Goal: Task Accomplishment & Management: Complete application form

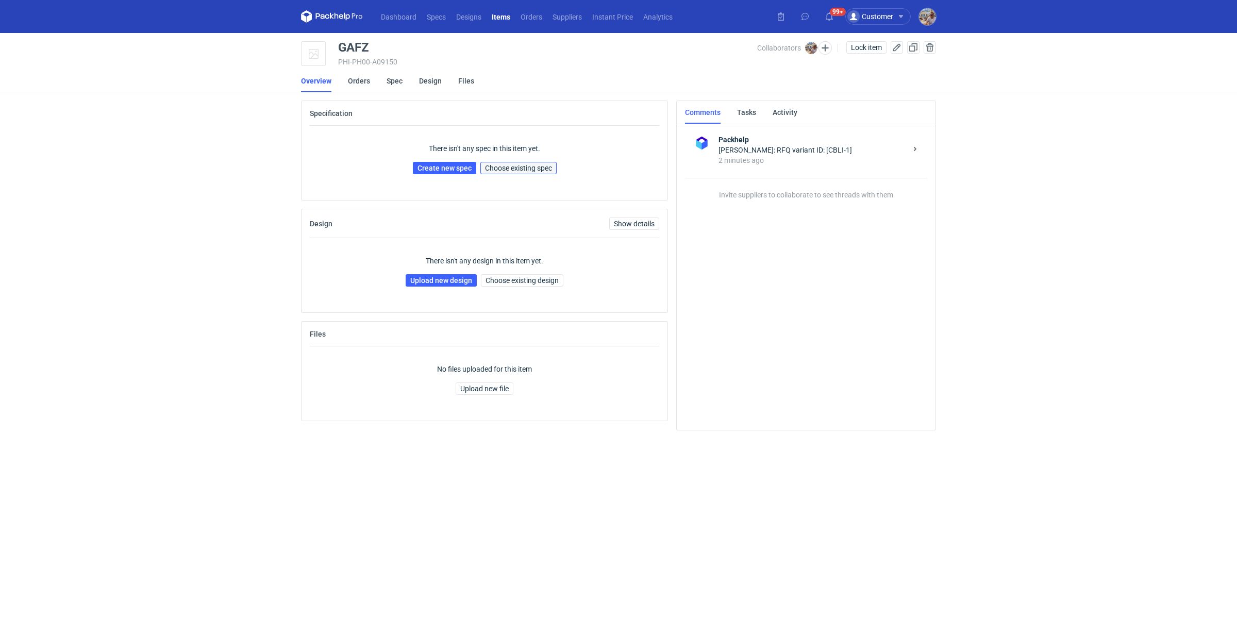
click at [536, 168] on span "Choose existing spec" at bounding box center [518, 167] width 67 height 7
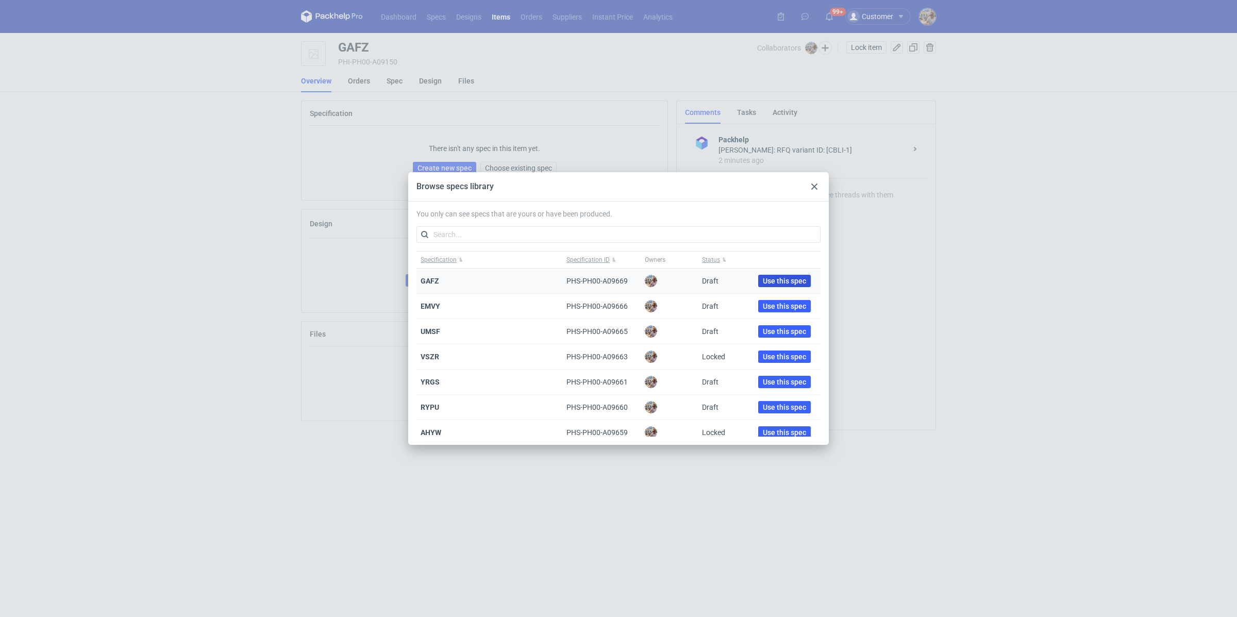
click at [765, 281] on span "Use this spec" at bounding box center [784, 280] width 43 height 7
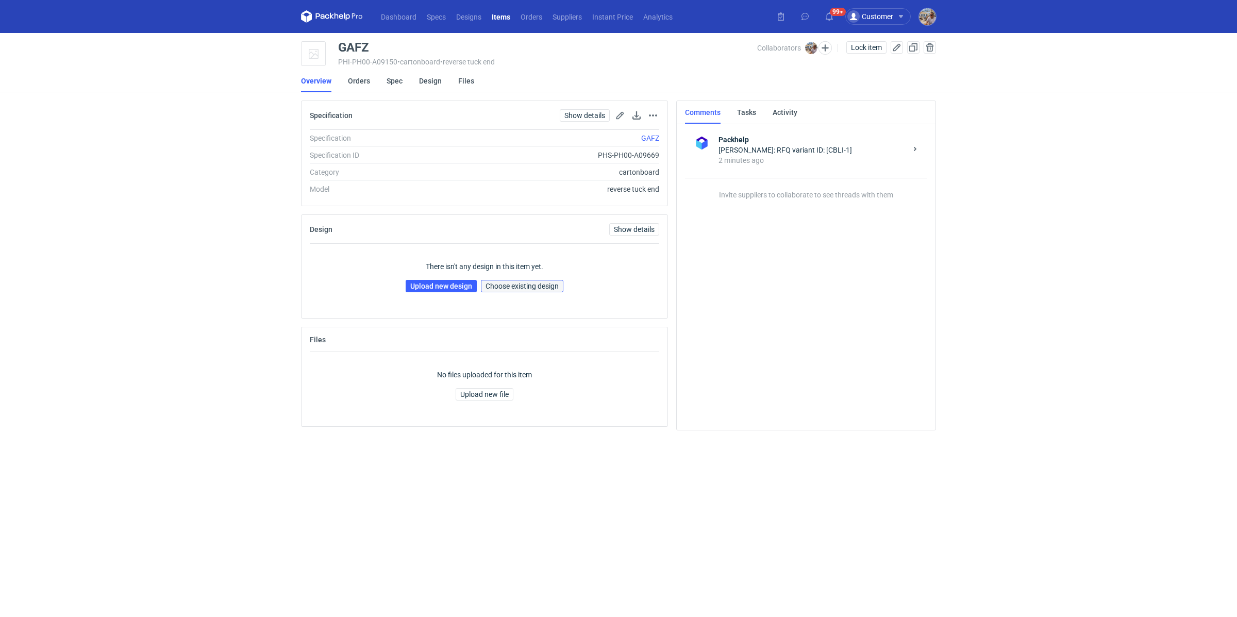
click at [520, 280] on button "Choose existing design" at bounding box center [522, 286] width 82 height 12
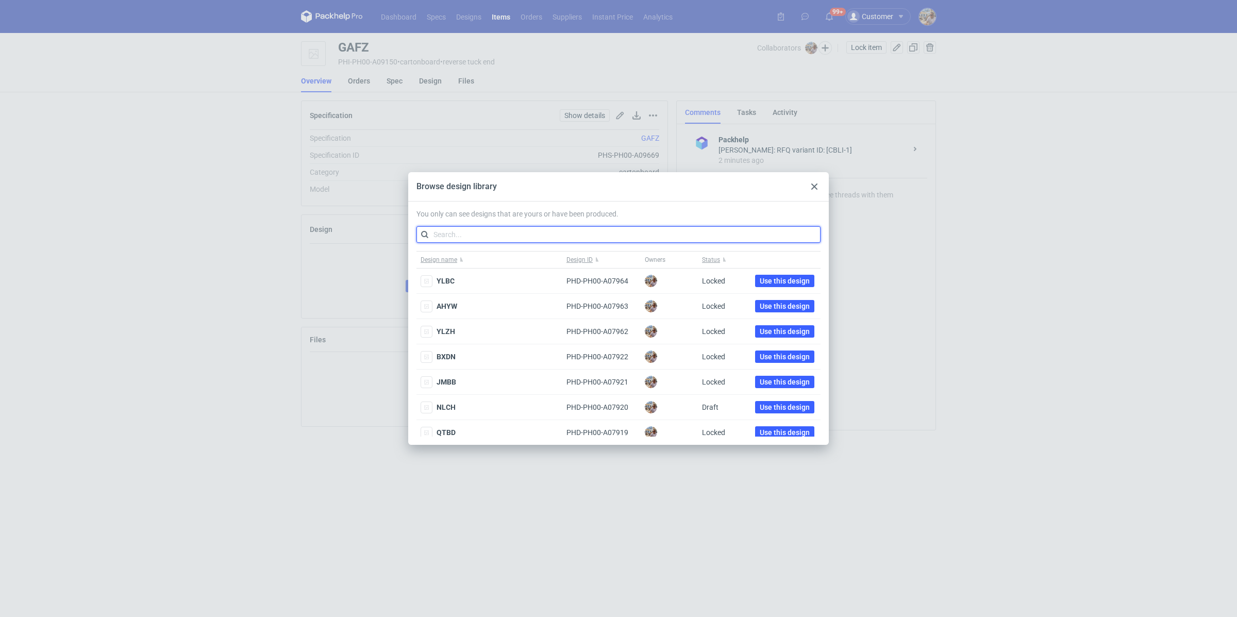
click at [494, 230] on input "text" at bounding box center [618, 234] width 404 height 16
paste input "RUWA"
type input "RUWA"
click at [564, 188] on div "Browse design library" at bounding box center [618, 186] width 420 height 29
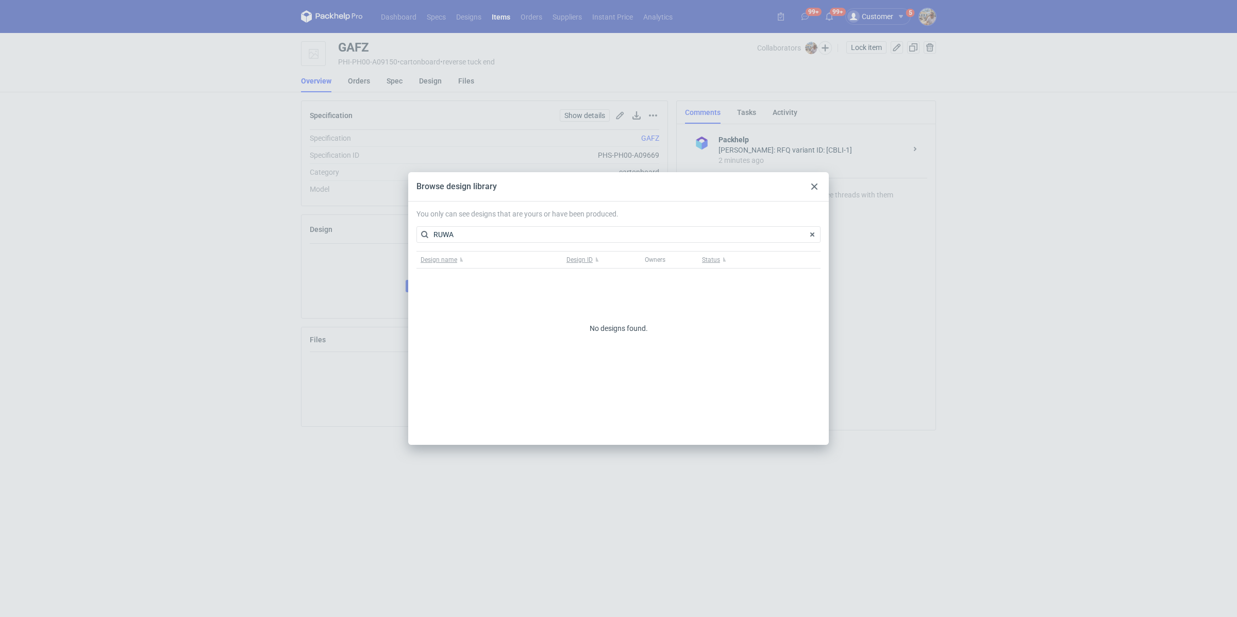
click at [164, 309] on div "Browse design library You only can see designs that are yours or have been prod…" at bounding box center [618, 308] width 1237 height 617
click at [812, 187] on icon at bounding box center [814, 186] width 6 height 6
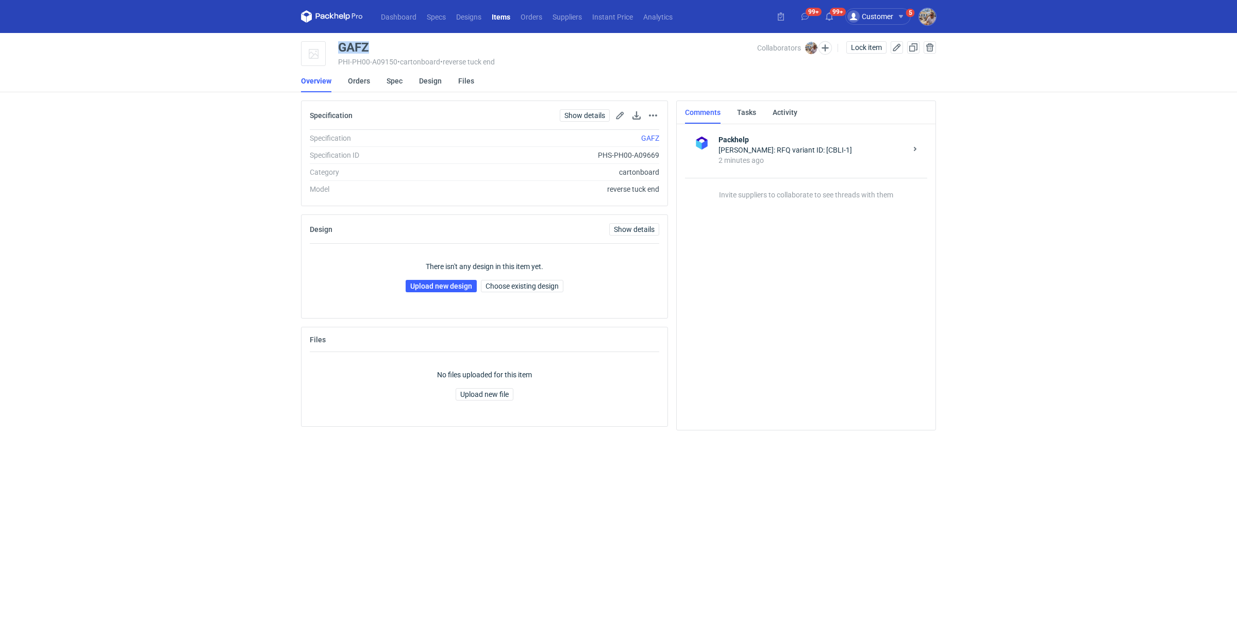
drag, startPoint x: 395, startPoint y: 52, endPoint x: 333, endPoint y: 52, distance: 61.3
click at [333, 52] on div "GAFZ PHI-PH00-A09150 • cartonboard • reverse tuck end Collaborators Michał Pala…" at bounding box center [618, 54] width 635 height 26
copy div "GAFZ"
click at [426, 276] on div "There isn't any design in this item yet. Upload new design Choose existing desi…" at bounding box center [484, 277] width 349 height 66
click at [425, 280] on link "Upload new design" at bounding box center [440, 286] width 71 height 12
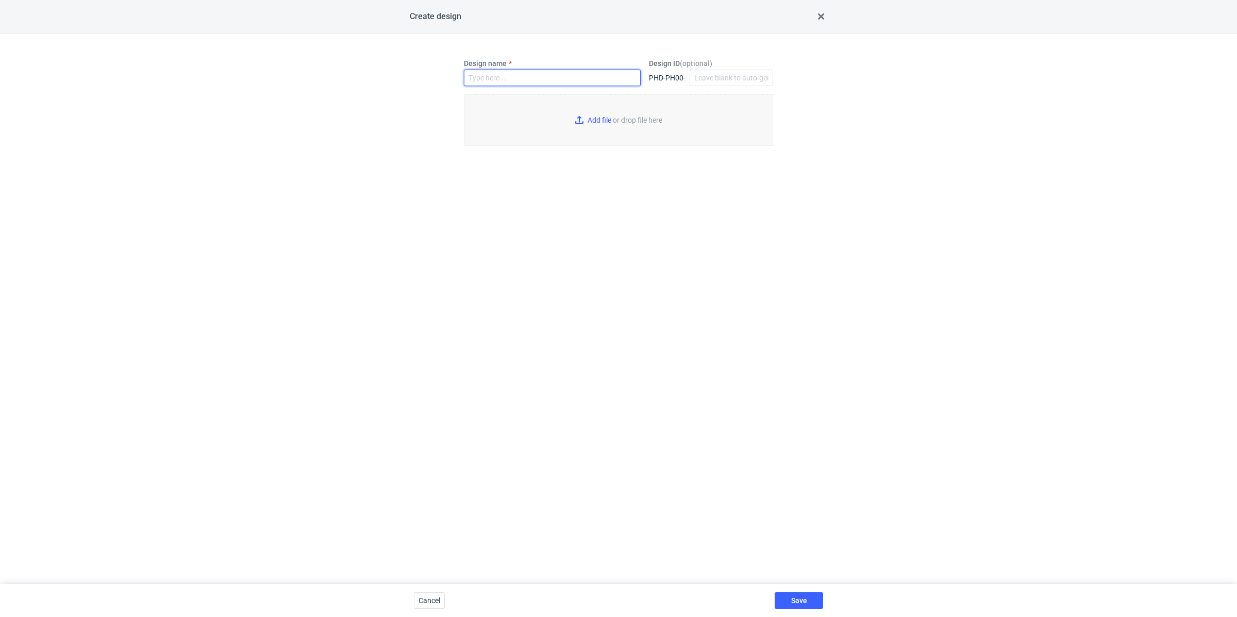
click at [521, 79] on input "Design name" at bounding box center [552, 78] width 177 height 16
paste input "GAFZ"
type input "GAFZ"
click at [584, 119] on input "Add file or drop file here" at bounding box center [618, 120] width 309 height 52
type input "C:\fakepath\59x25x85-rte-v1.p1.pdf"
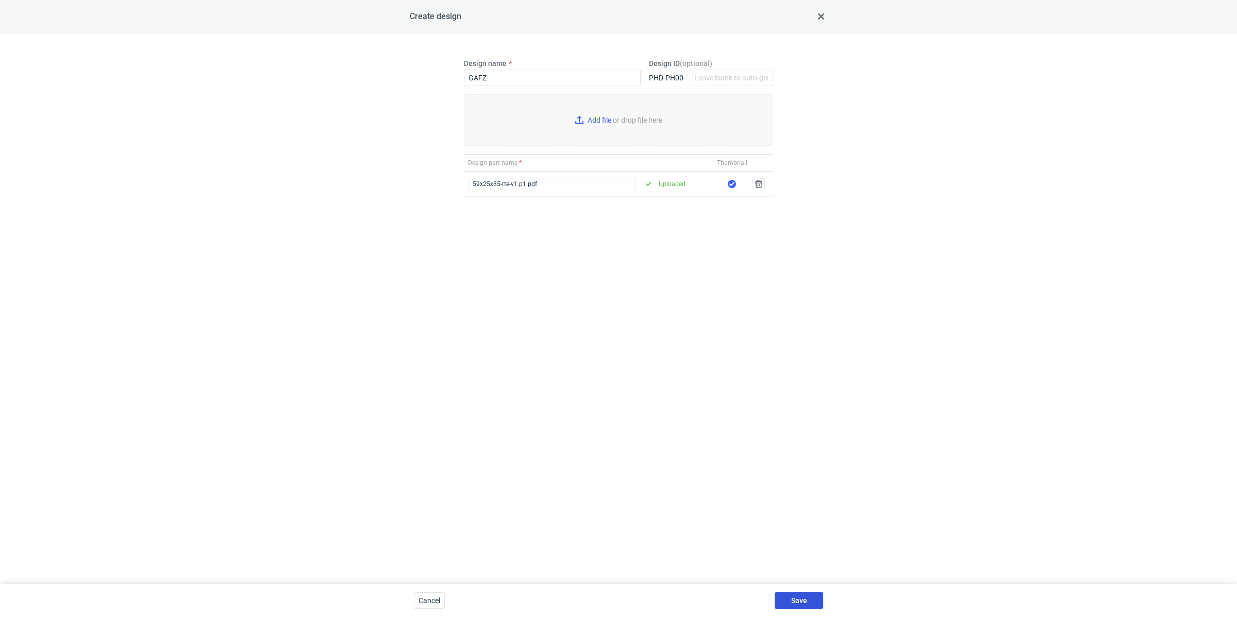
click at [810, 594] on button "Save" at bounding box center [798, 600] width 48 height 16
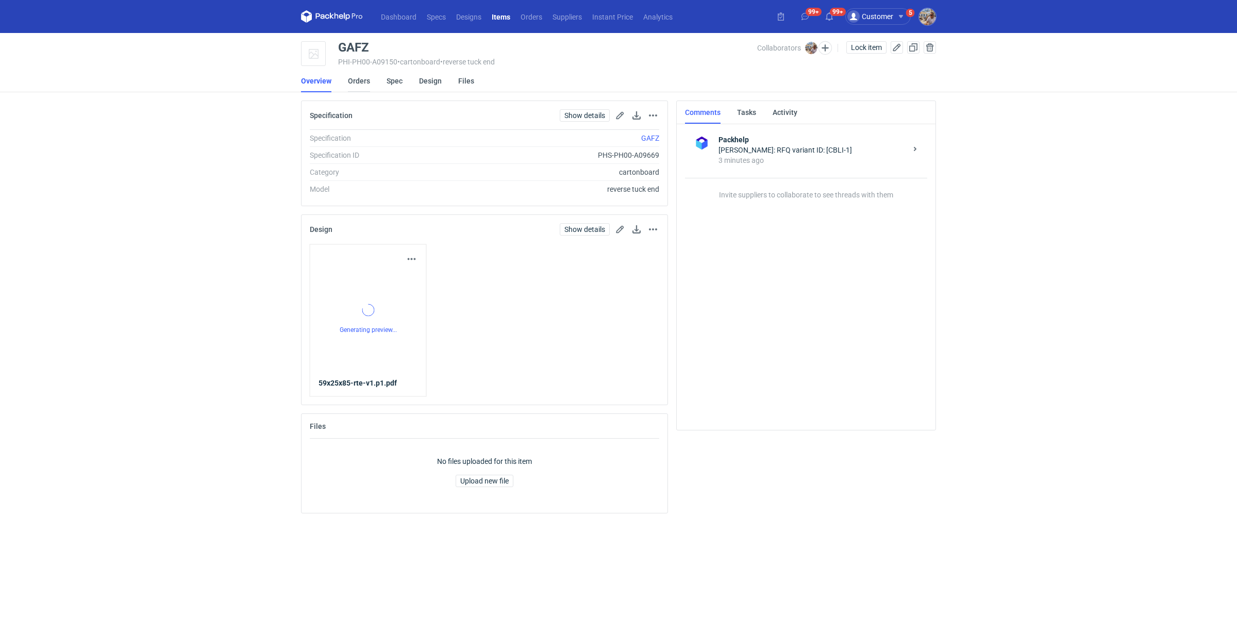
click at [365, 82] on link "Orders" at bounding box center [359, 81] width 22 height 23
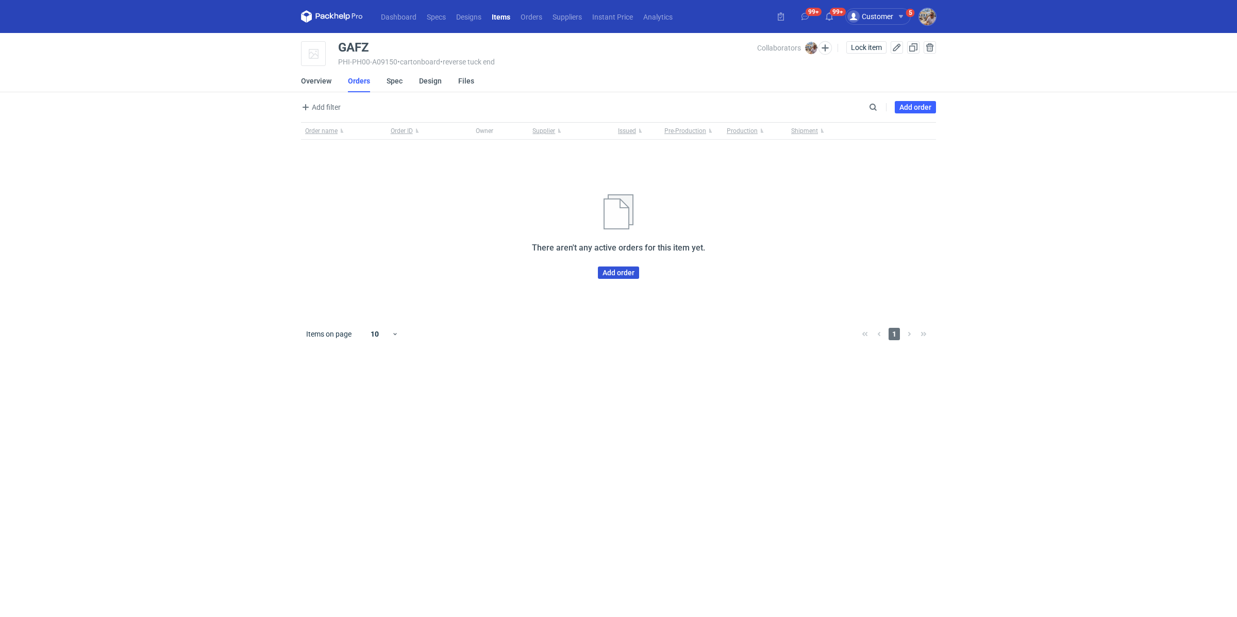
click at [618, 267] on link "Add order" at bounding box center [618, 272] width 41 height 12
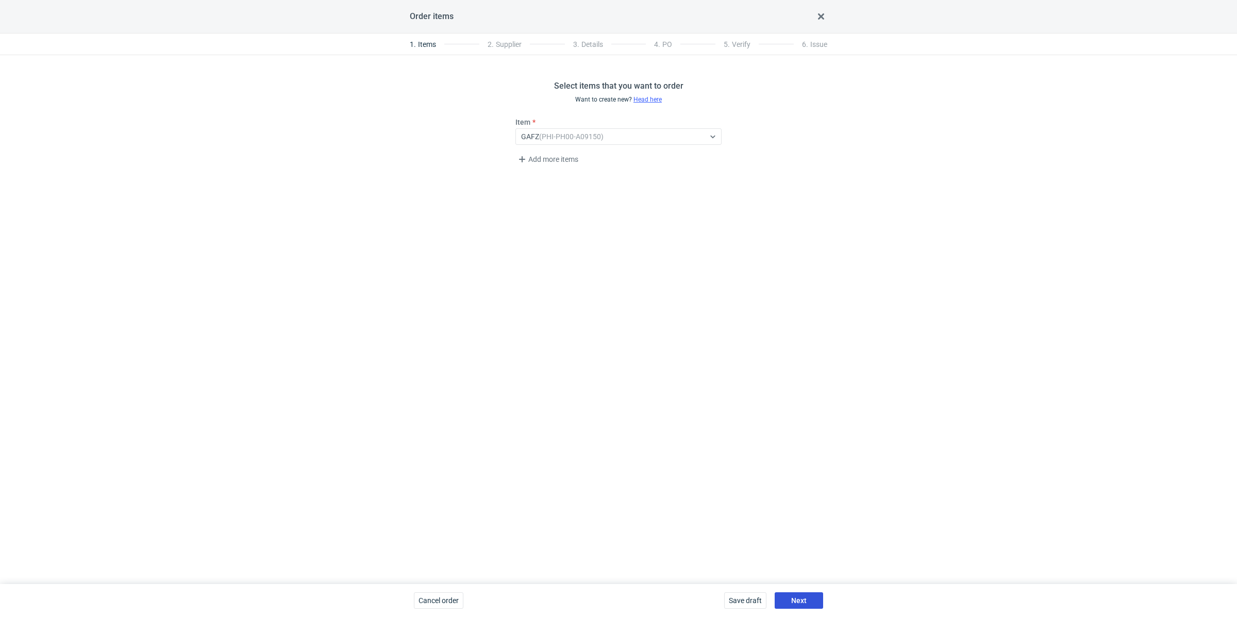
click at [812, 593] on button "Next" at bounding box center [798, 600] width 48 height 16
click at [555, 134] on div "Select..." at bounding box center [606, 136] width 180 height 14
type input "eurographic"
click at [814, 592] on button "Next" at bounding box center [798, 600] width 48 height 16
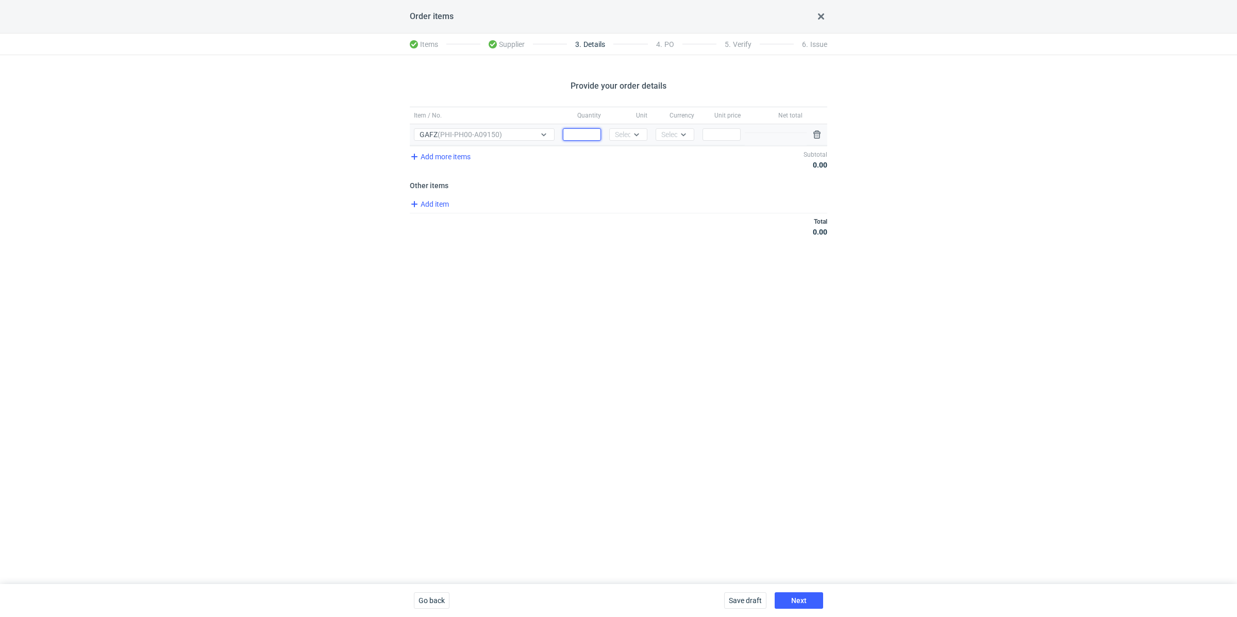
click at [588, 132] on input "Quantity" at bounding box center [582, 134] width 38 height 12
paste input "10000"
type input "10000"
click at [633, 129] on div at bounding box center [638, 134] width 16 height 11
click at [623, 155] on span "pcs" at bounding box center [622, 155] width 11 height 10
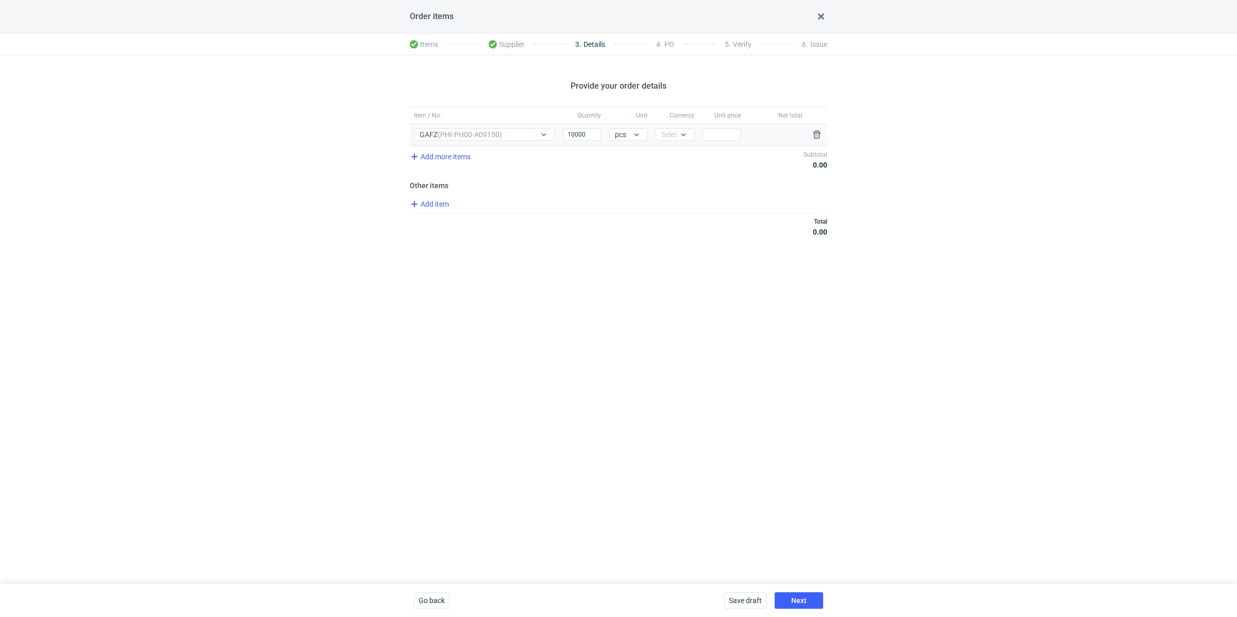
click at [692, 123] on div "Currency" at bounding box center [674, 115] width 46 height 16
click at [684, 134] on icon at bounding box center [683, 134] width 5 height 3
click at [674, 155] on span "PLN" at bounding box center [671, 155] width 14 height 10
click at [719, 133] on input "Price" at bounding box center [721, 134] width 38 height 12
paste input "0.21"
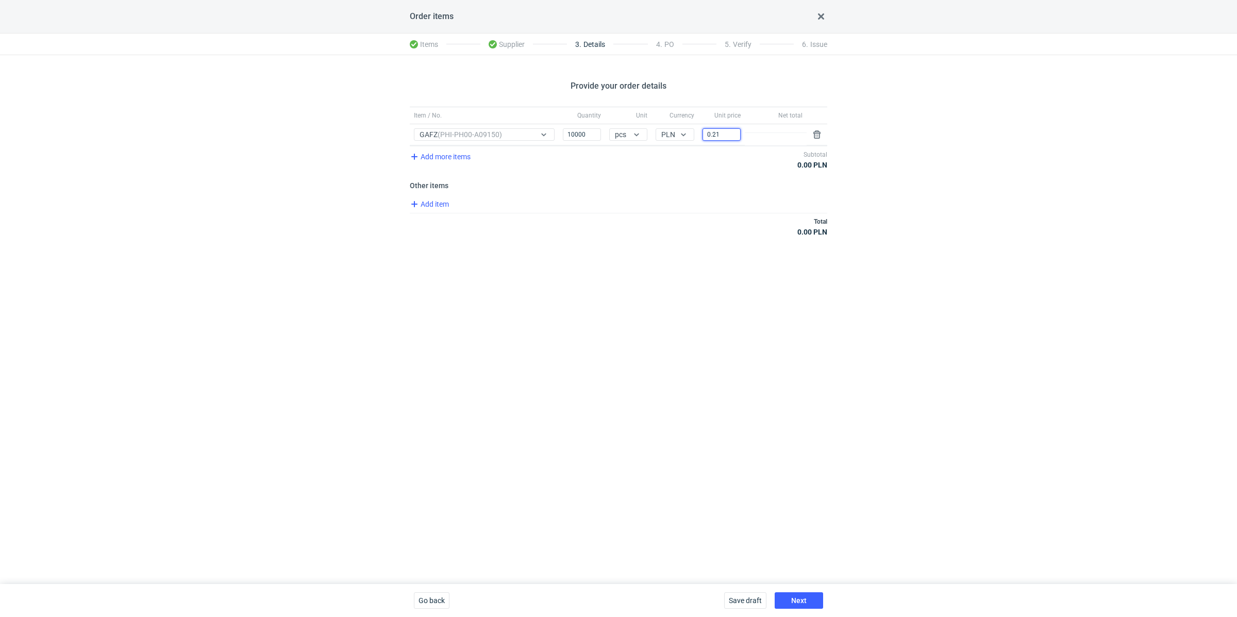
type input "0.21"
click at [795, 356] on div "Provide your order details Item / No. Quantity Unit Currency Unit price Net tot…" at bounding box center [618, 319] width 1237 height 529
click at [799, 607] on button "Next" at bounding box center [798, 600] width 48 height 16
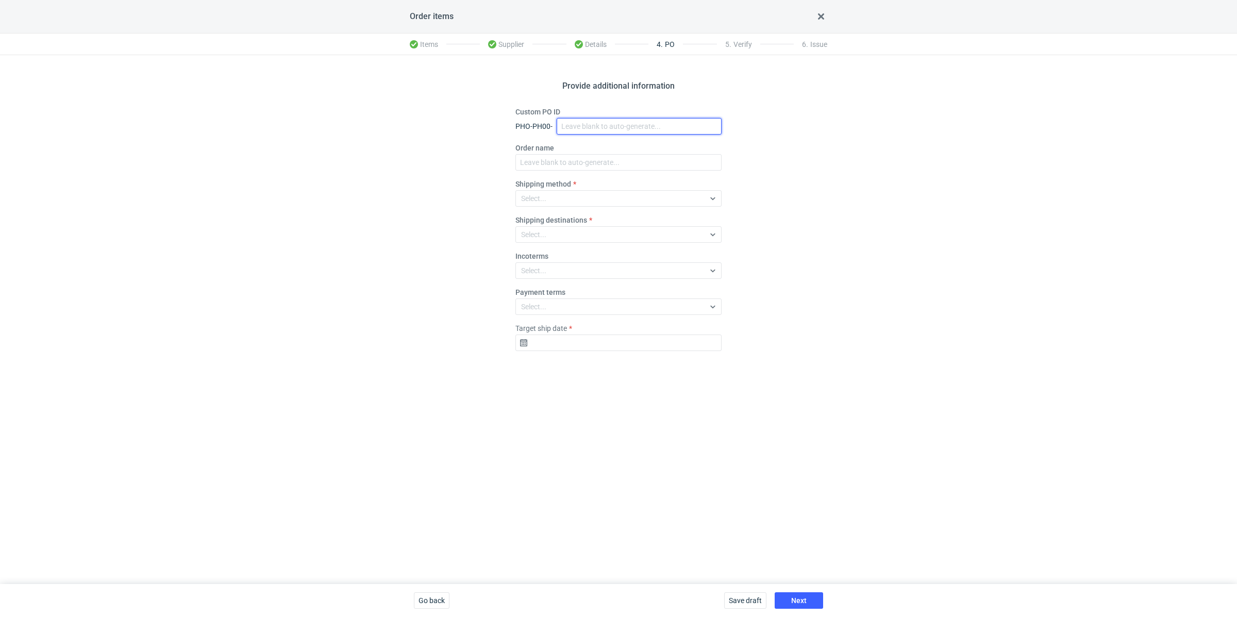
click at [597, 127] on input "Custom PO ID" at bounding box center [638, 126] width 165 height 16
paste input "R110312197"
paste input "GAFZ"
drag, startPoint x: 641, startPoint y: 129, endPoint x: 555, endPoint y: 104, distance: 90.2
click at [555, 104] on div "Provide additional information Custom PO ID PHO-PH00- R110312197_GAFZ Order nam…" at bounding box center [618, 319] width 1237 height 529
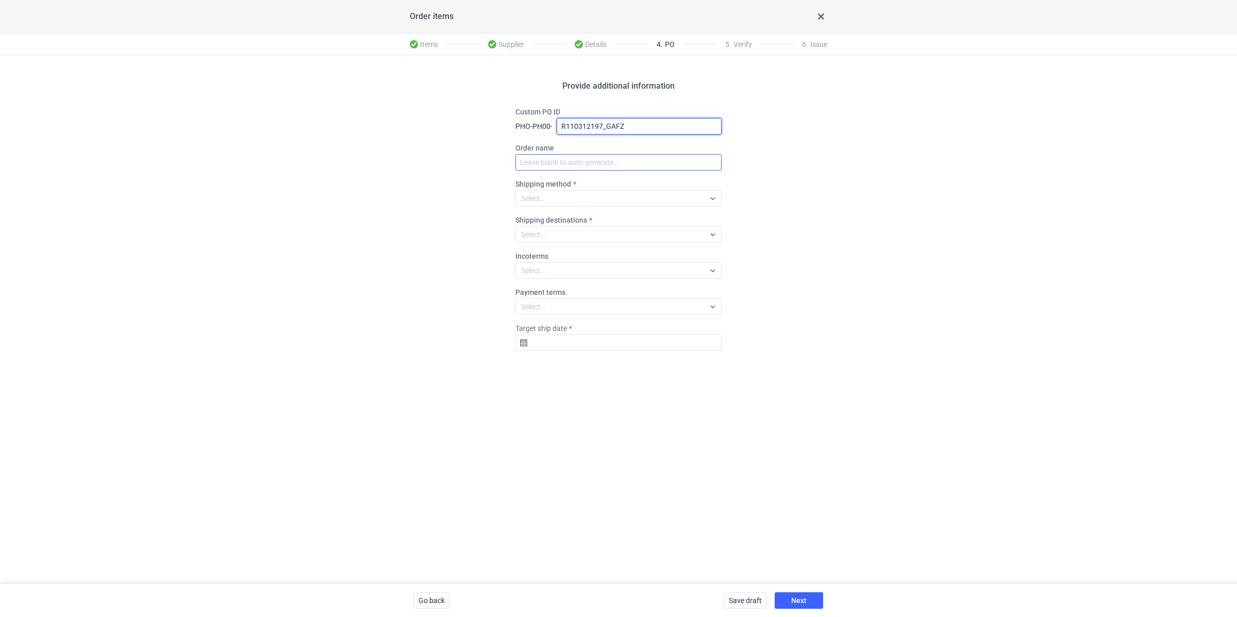
type input "R110312197_GAFZ"
click at [564, 162] on input "Order name" at bounding box center [618, 162] width 206 height 16
paste input "R110312197_GAFZ"
type input "R110312197_GAFZ"
click at [558, 196] on div "Select..." at bounding box center [610, 198] width 189 height 14
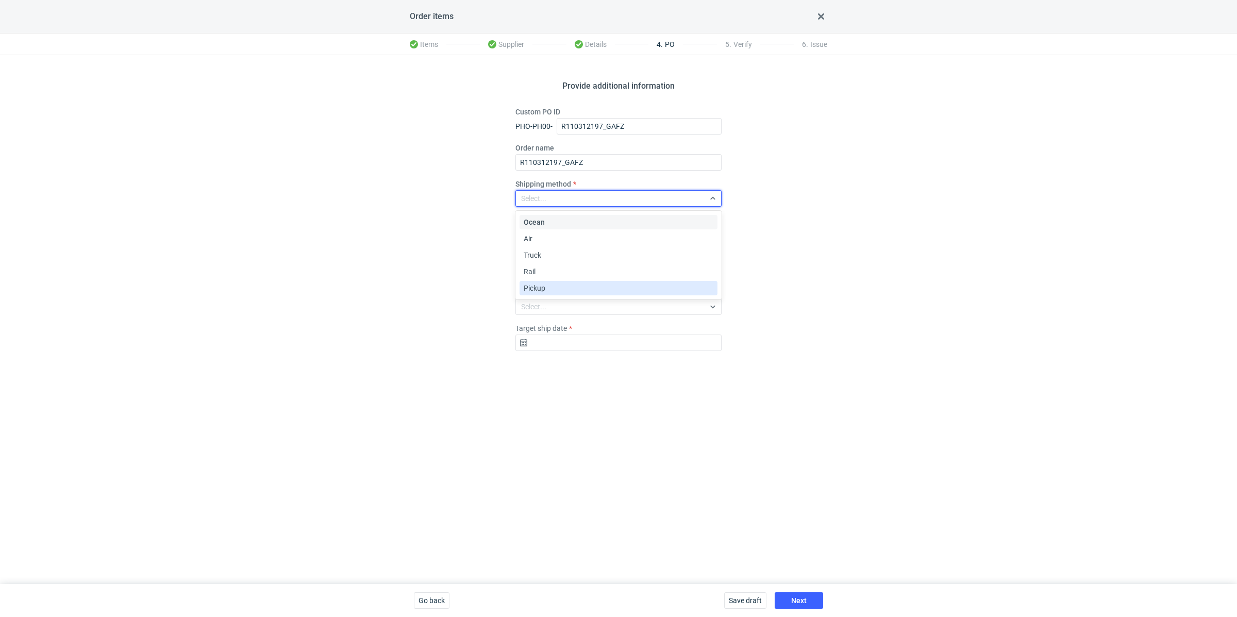
click at [553, 288] on div "Pickup" at bounding box center [618, 288] width 190 height 10
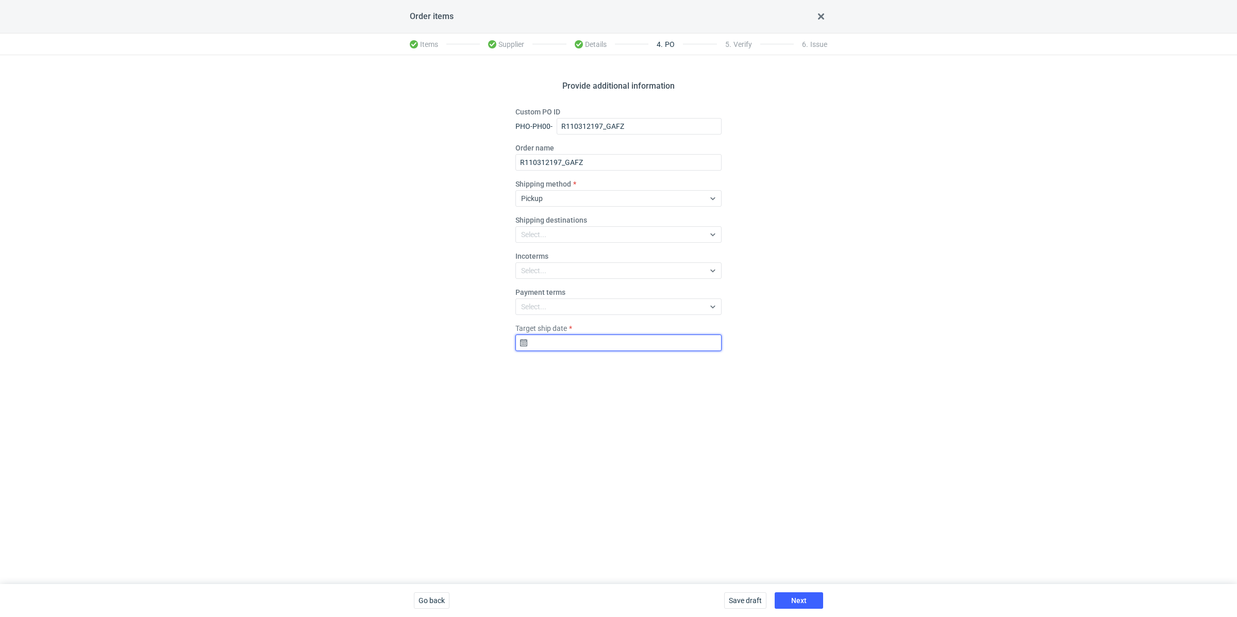
click at [588, 345] on input "Target ship date" at bounding box center [618, 342] width 206 height 16
click at [668, 368] on icon "Go forward 1 month" at bounding box center [672, 369] width 8 height 8
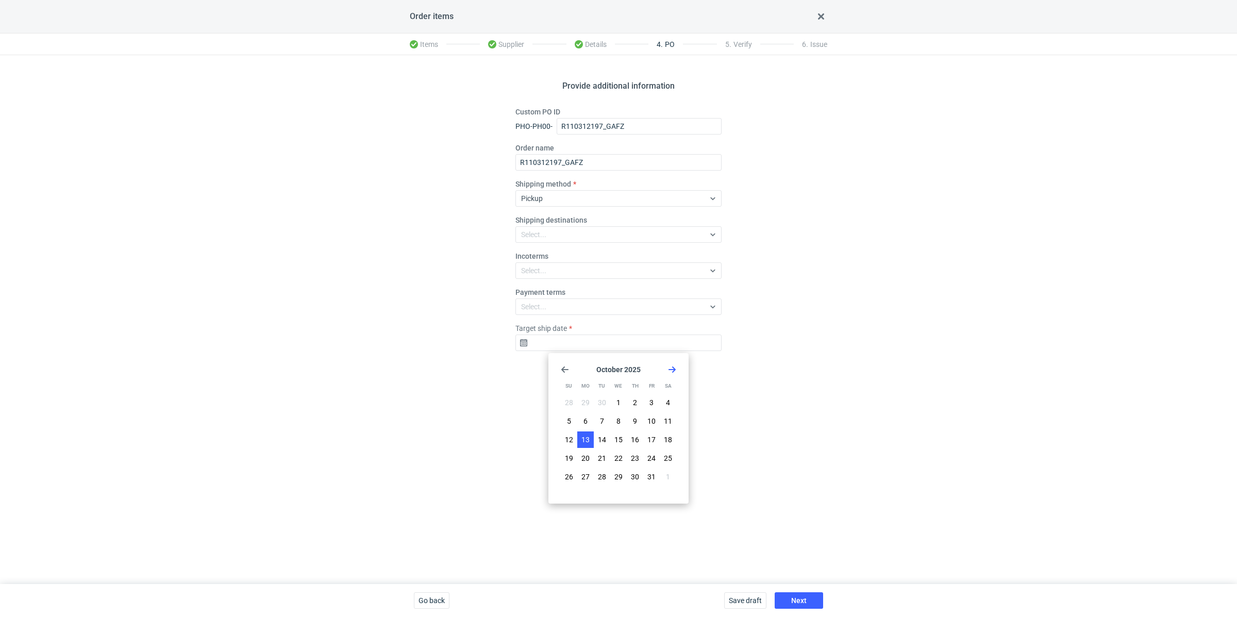
click at [585, 439] on span "13" at bounding box center [585, 439] width 8 height 10
type input "2025-10-13"
click at [790, 600] on button "Next" at bounding box center [798, 600] width 48 height 16
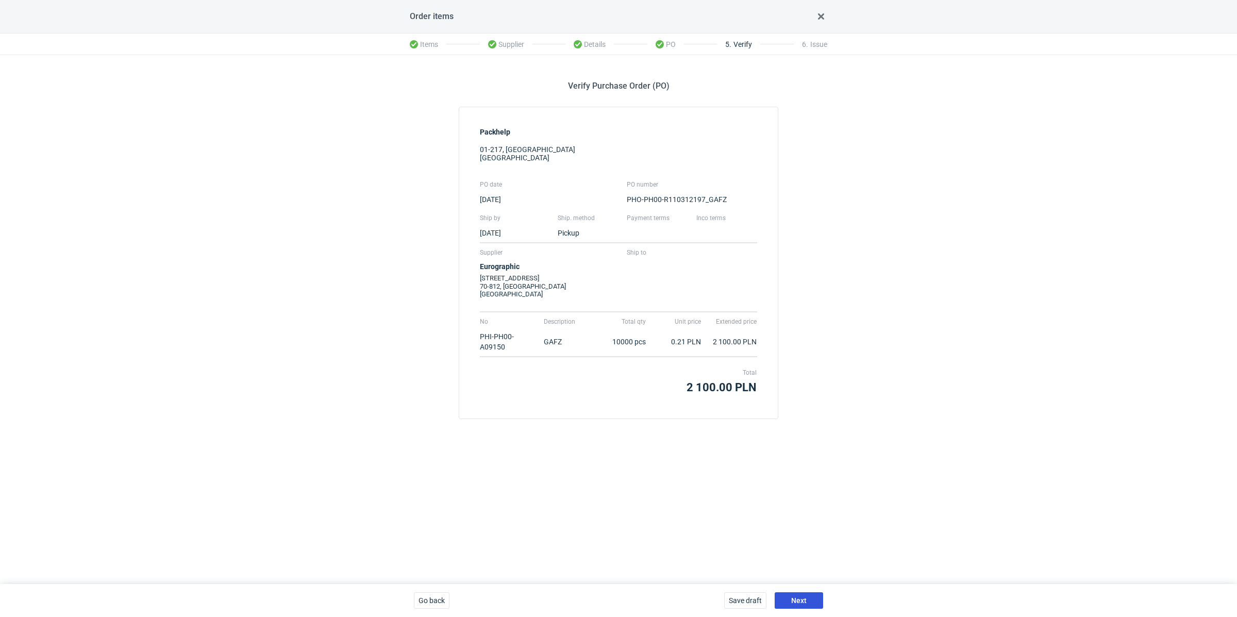
click at [805, 601] on span "Next" at bounding box center [798, 600] width 15 height 7
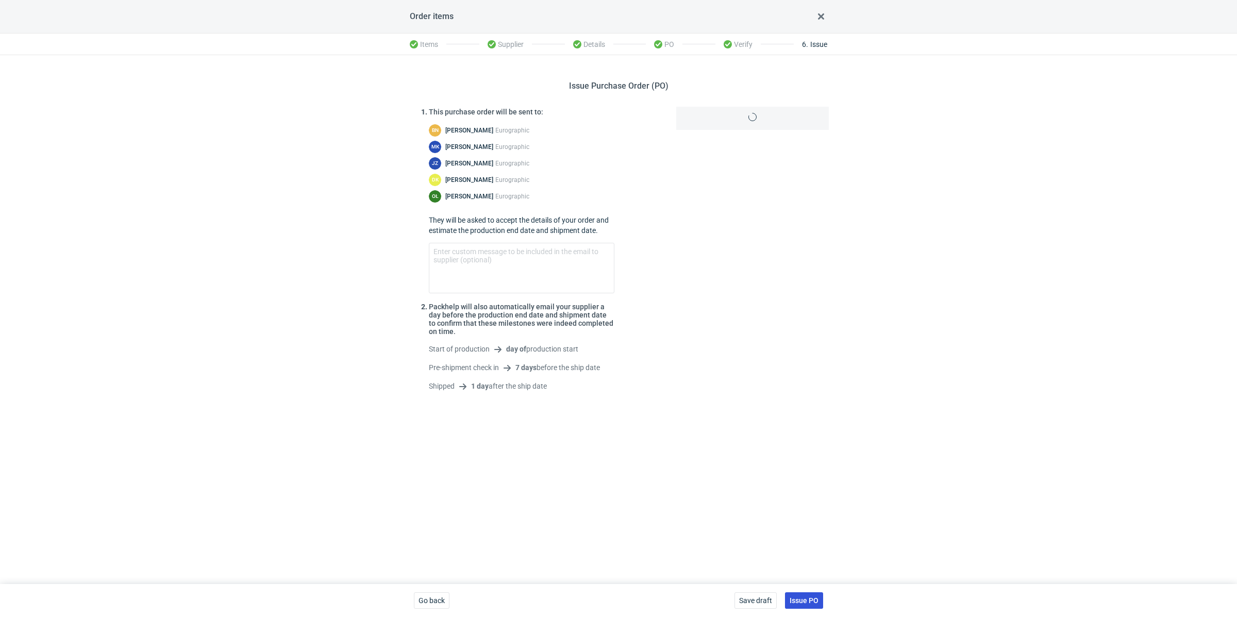
click at [810, 594] on button "Issue PO" at bounding box center [804, 600] width 38 height 16
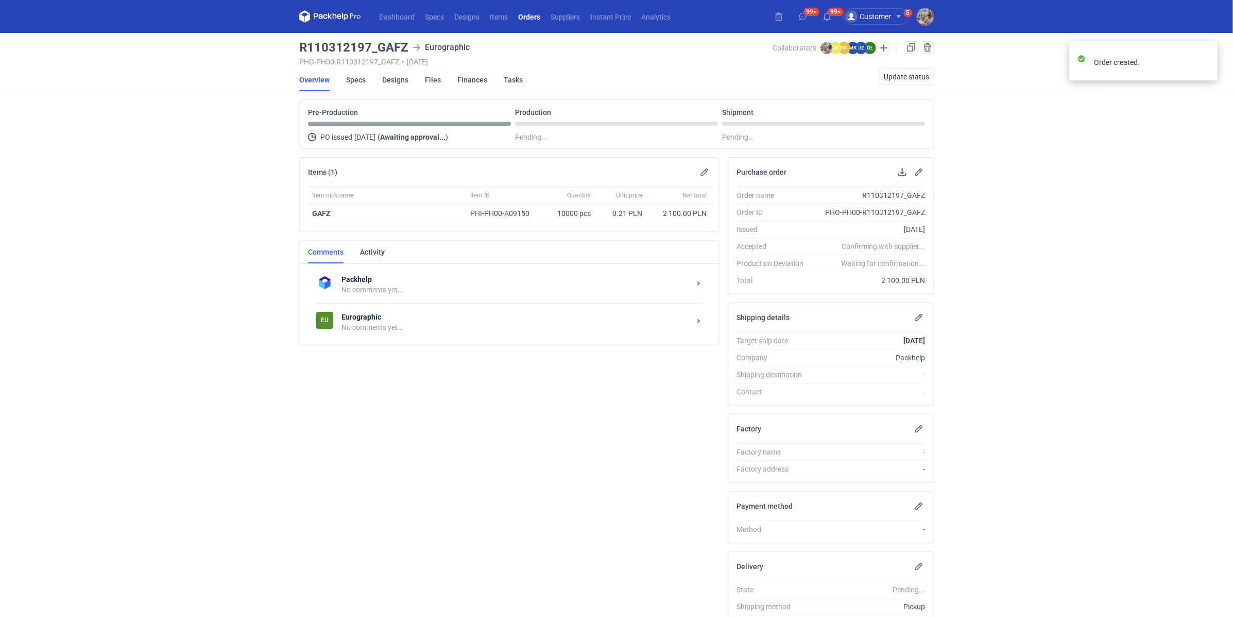
click at [435, 331] on div "Eu Eurographic No comments yet..." at bounding box center [509, 322] width 386 height 38
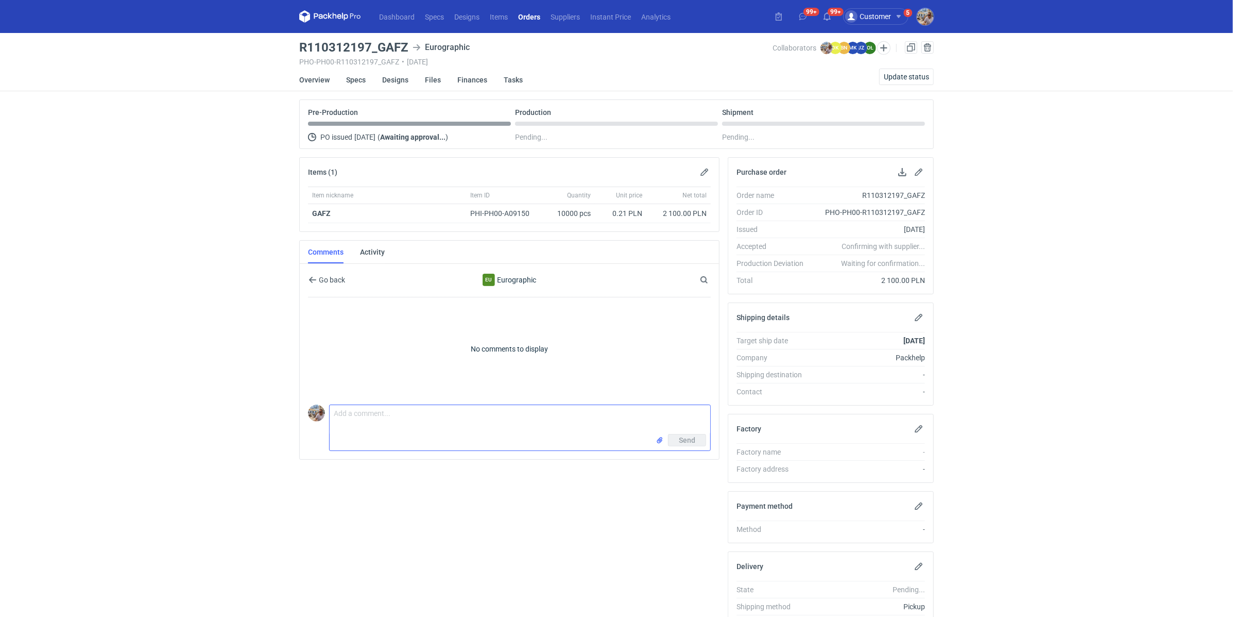
click at [410, 430] on textarea "Comment message" at bounding box center [520, 419] width 381 height 29
paste textarea "CBLI - 1"
paste textarea "R618906699_RUWA"
type textarea "Dzień dobry. Zlecenie do wyceny CBLI - 1. Powtórka zlecenia R618906699_RUWA"
click at [695, 439] on span "Send" at bounding box center [687, 439] width 16 height 7
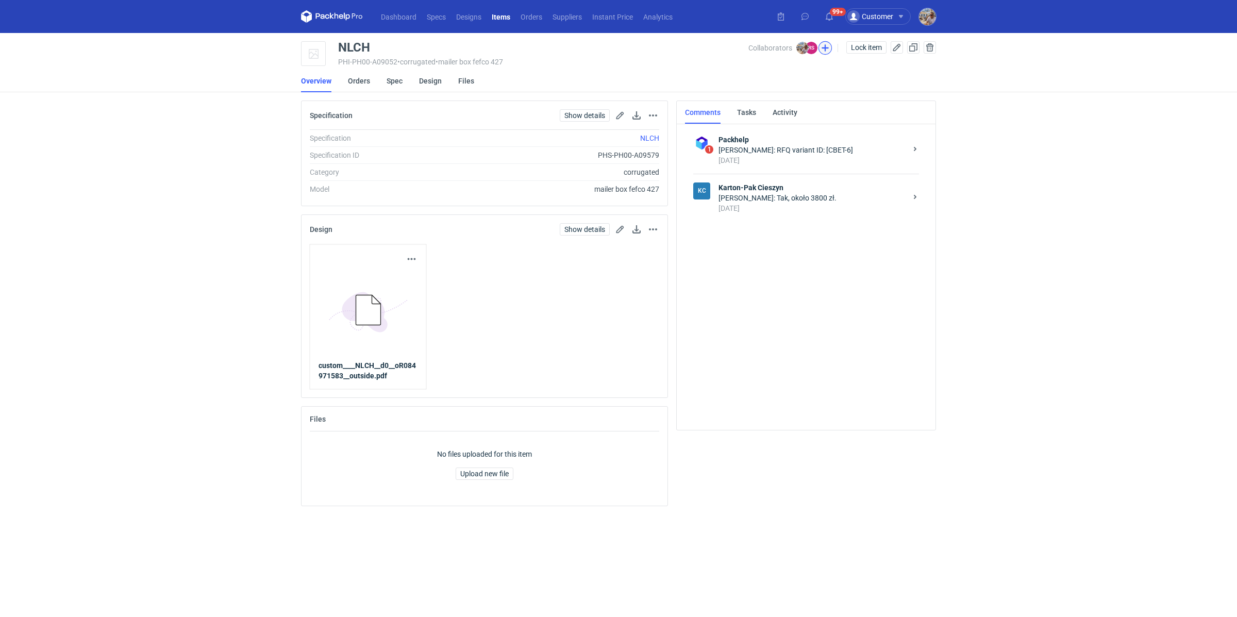
click at [826, 47] on button "button" at bounding box center [824, 47] width 13 height 13
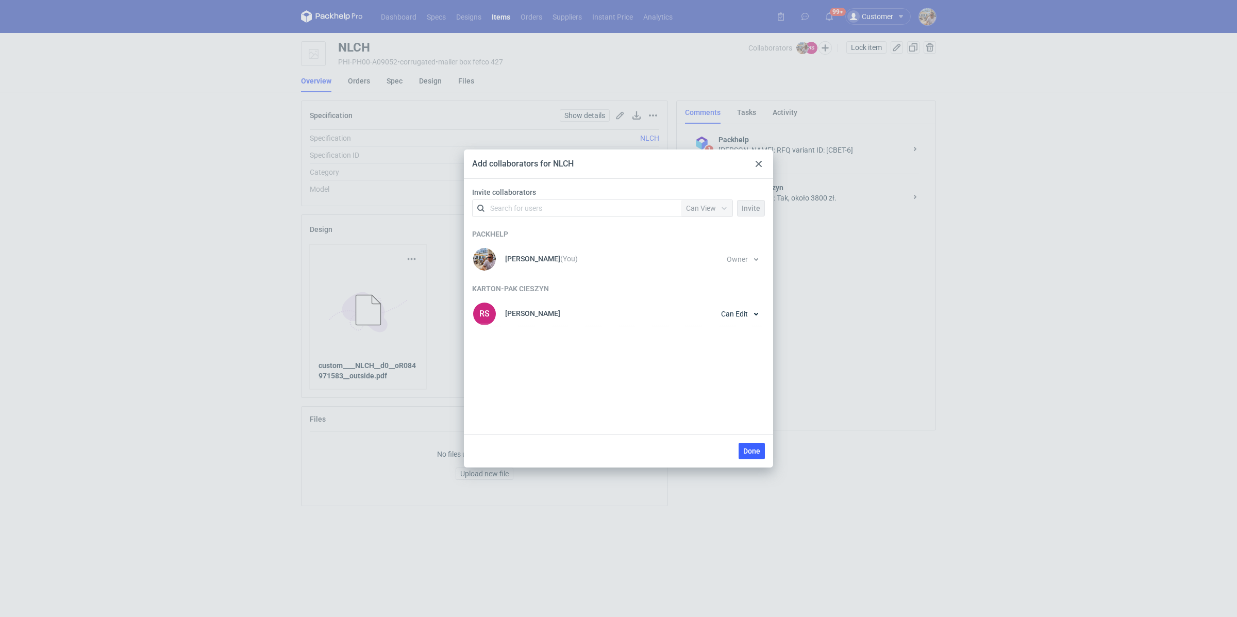
click at [548, 216] on div "Search for users Permission Can View" at bounding box center [602, 208] width 261 height 18
click at [542, 210] on div "Search for users" at bounding box center [516, 208] width 52 height 10
type input "marex"
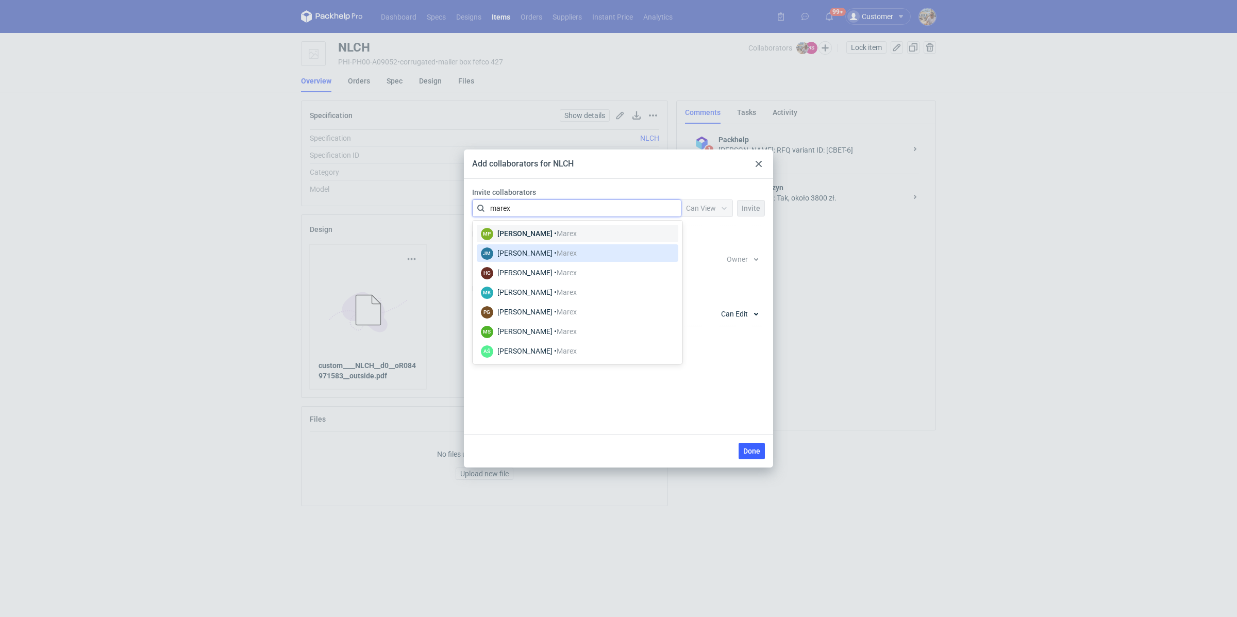
click at [556, 254] on span "Marex" at bounding box center [566, 253] width 20 height 8
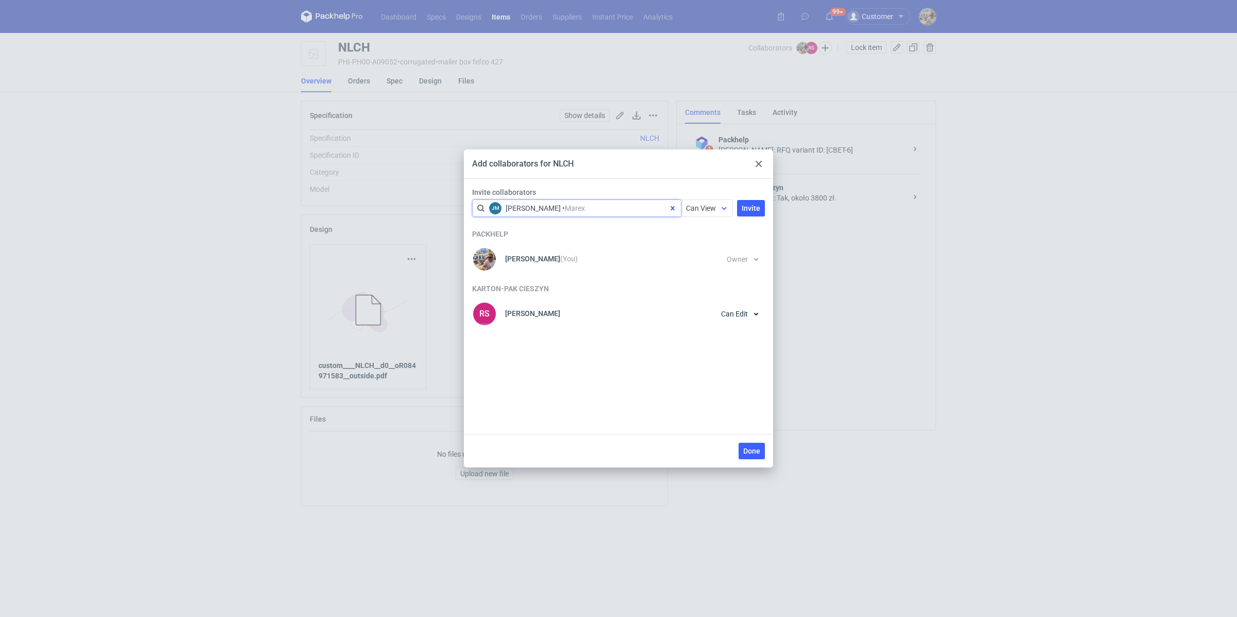
click at [708, 207] on span "Can View" at bounding box center [701, 208] width 30 height 8
click at [699, 245] on span "Can Edit" at bounding box center [703, 248] width 27 height 10
click at [755, 205] on span "Invite" at bounding box center [750, 208] width 19 height 7
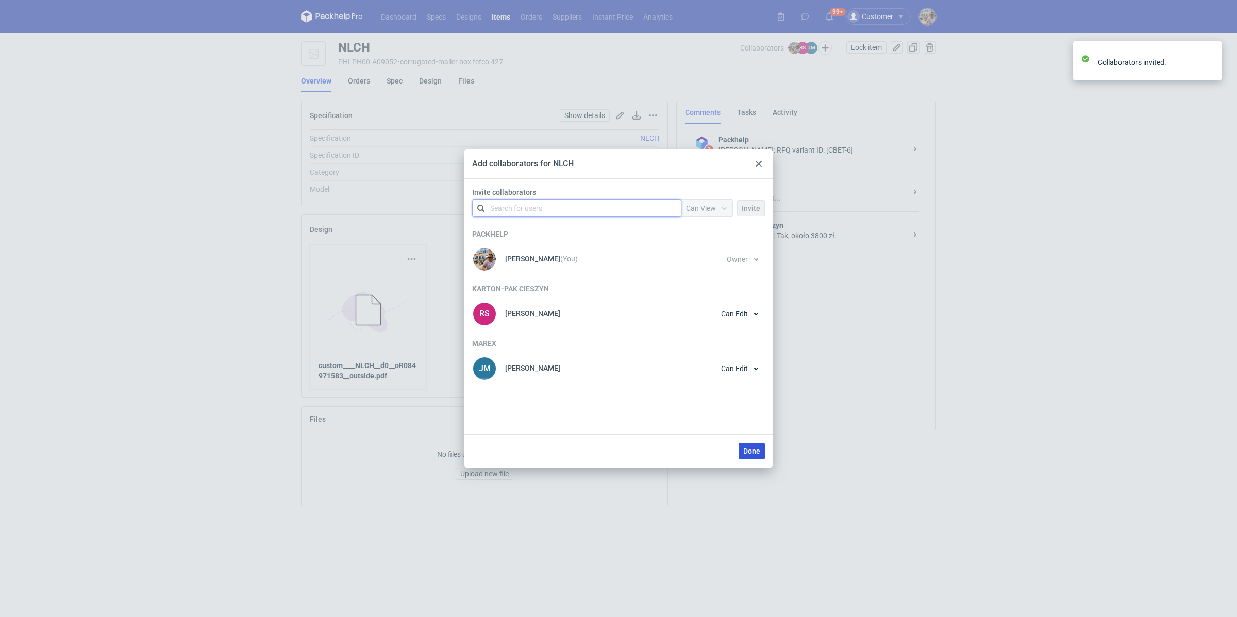
click at [749, 444] on button "Done" at bounding box center [751, 451] width 26 height 16
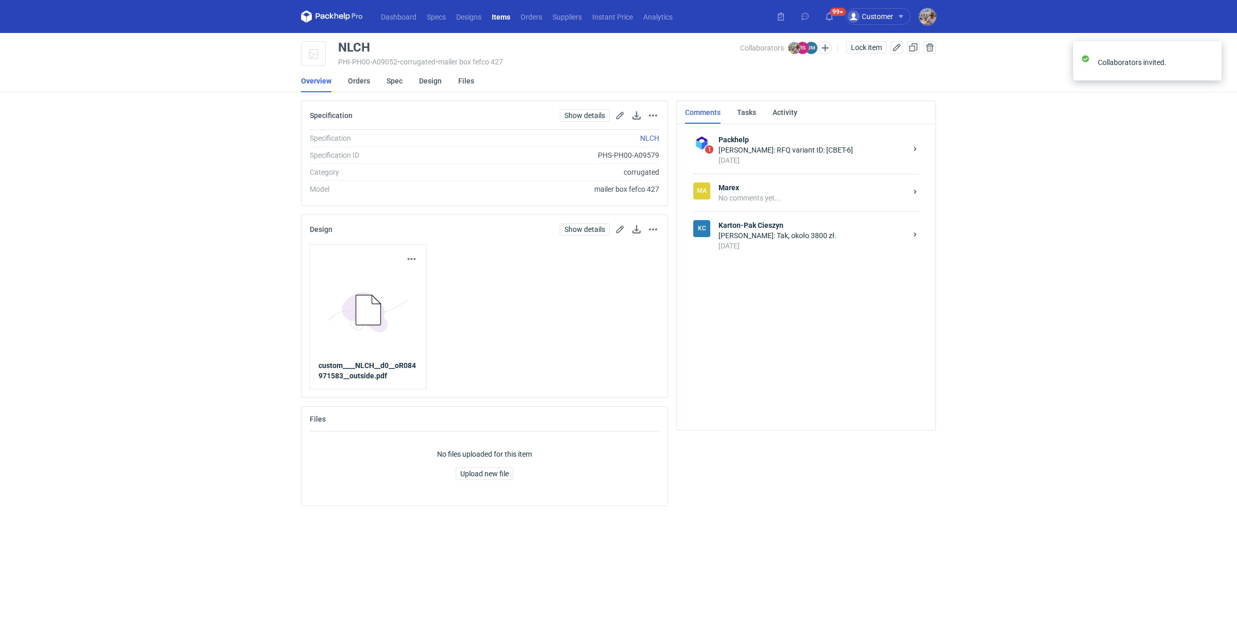
click at [750, 231] on div "Rafał Stani: Tak, około 3800 zł." at bounding box center [812, 235] width 188 height 10
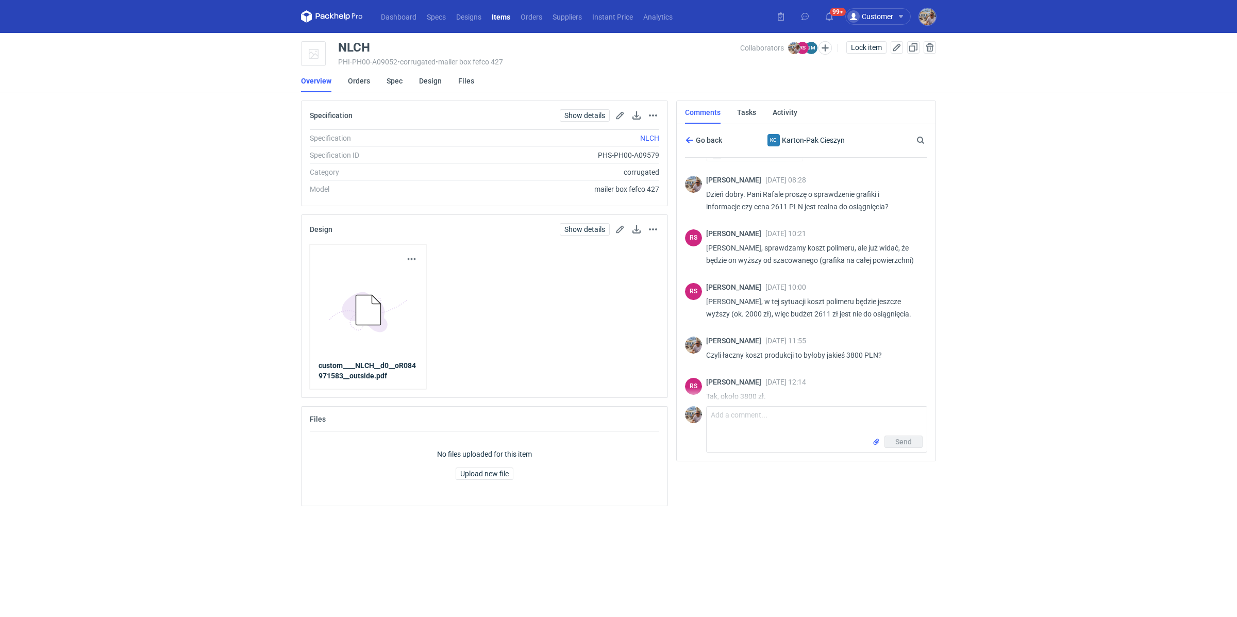
scroll to position [280, 0]
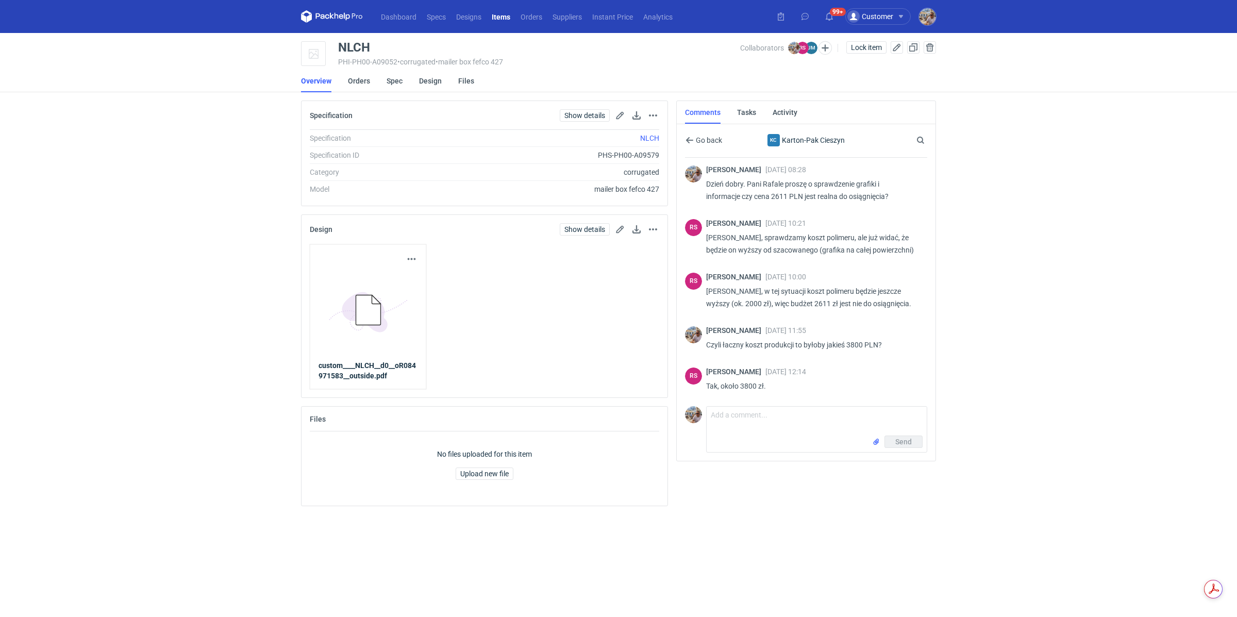
click at [692, 132] on div "Go back KC Karton-Pak Cieszyn Search" at bounding box center [806, 140] width 242 height 36
click at [694, 139] on span "Go back" at bounding box center [708, 140] width 28 height 7
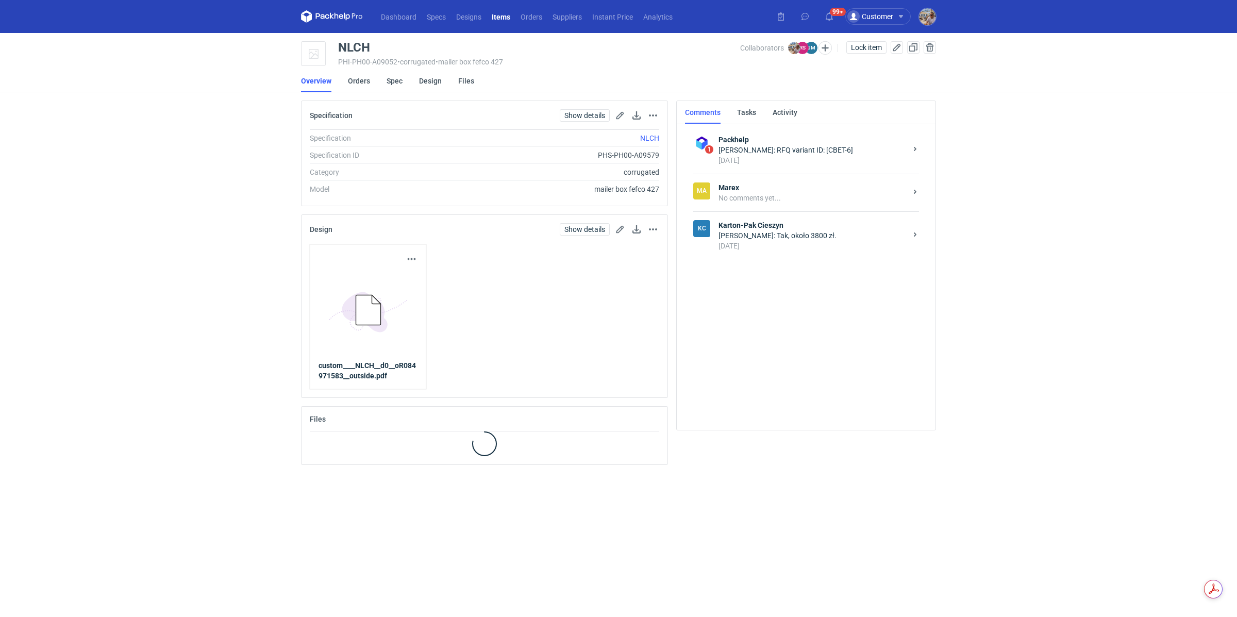
click at [745, 188] on strong "Marex" at bounding box center [812, 187] width 188 height 10
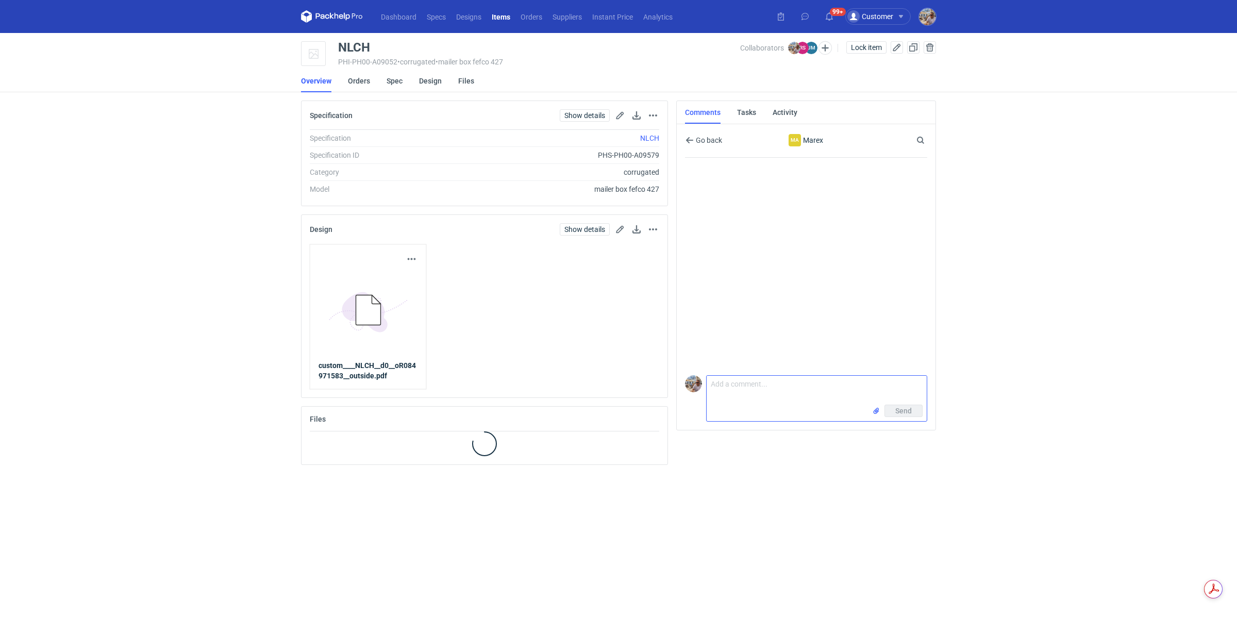
click at [755, 403] on textarea "Comment message" at bounding box center [816, 390] width 220 height 29
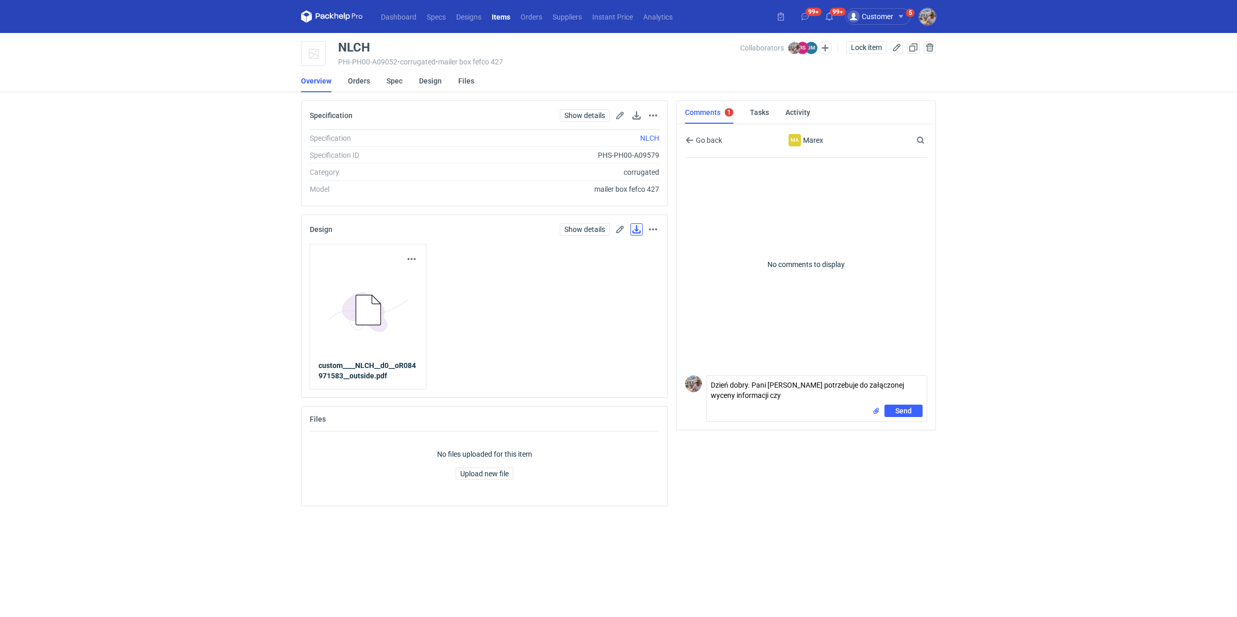
click at [639, 232] on link at bounding box center [636, 229] width 12 height 12
click at [780, 398] on textarea "Dzień dobry. Pani Joanno potrzebuje do załączonej wyceny informacji czy" at bounding box center [816, 390] width 220 height 29
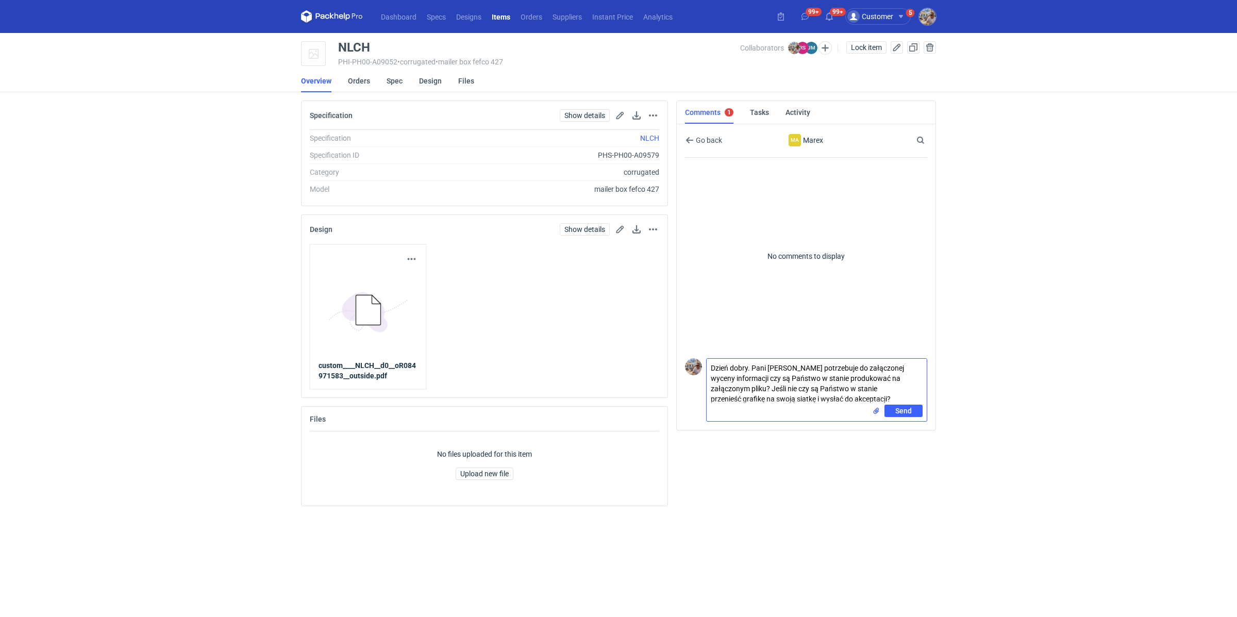
click at [877, 412] on input "file" at bounding box center [876, 410] width 8 height 11
click at [872, 409] on div "Send" at bounding box center [816, 412] width 220 height 16
click at [880, 411] on input "file" at bounding box center [876, 410] width 8 height 11
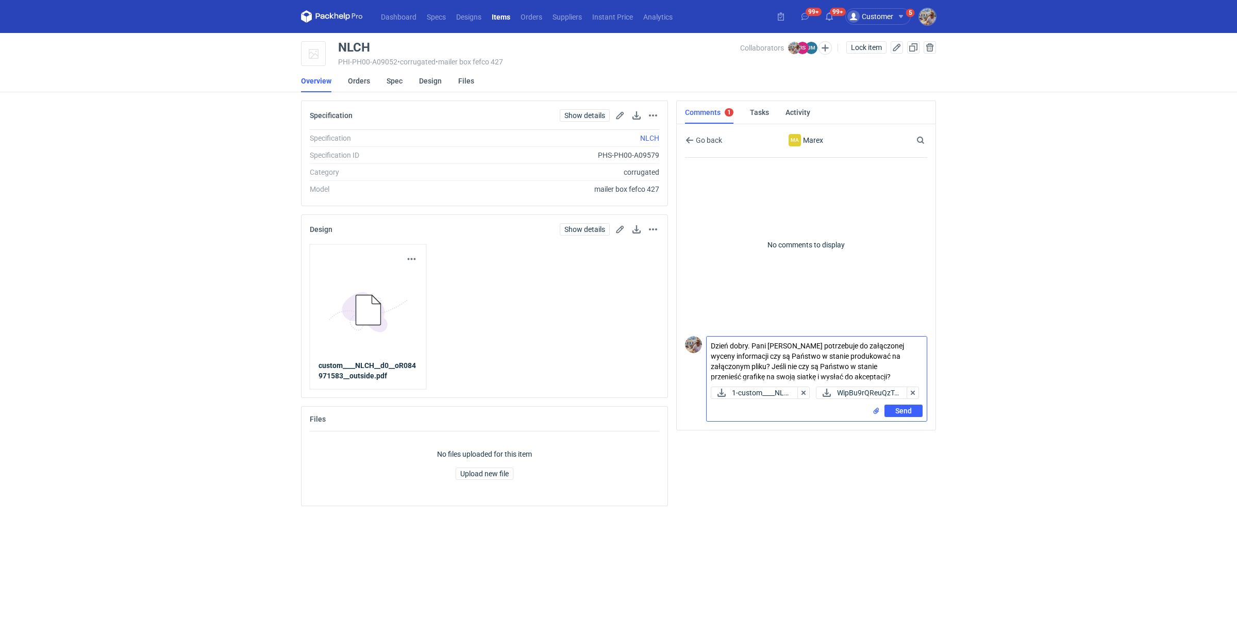
click at [836, 365] on textarea "Dzień dobry. Pani Joanno potrzebuje do załączonej wyceny informacji czy są Pańs…" at bounding box center [816, 359] width 220 height 46
type textarea "Dzień dobry. Pani Joanno potrzebuje do załączonej wyceny informacji czy są Pańs…"
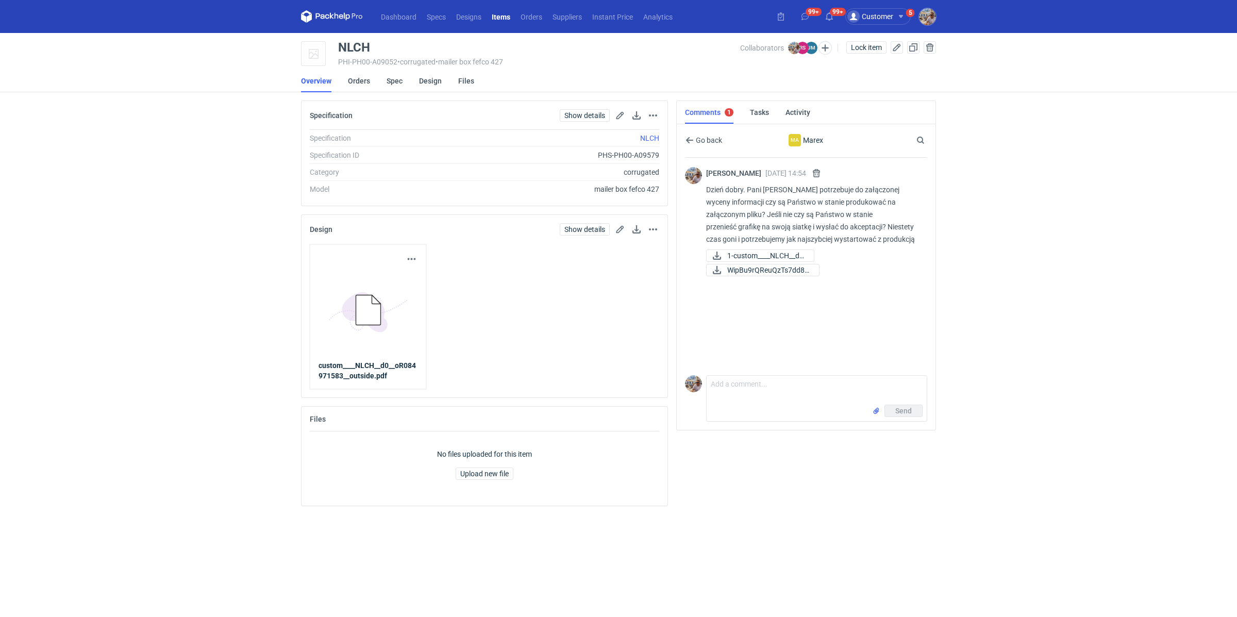
click at [718, 147] on div "Go back Ma Marex Search" at bounding box center [806, 140] width 242 height 36
click at [710, 140] on span "Go back" at bounding box center [708, 140] width 28 height 7
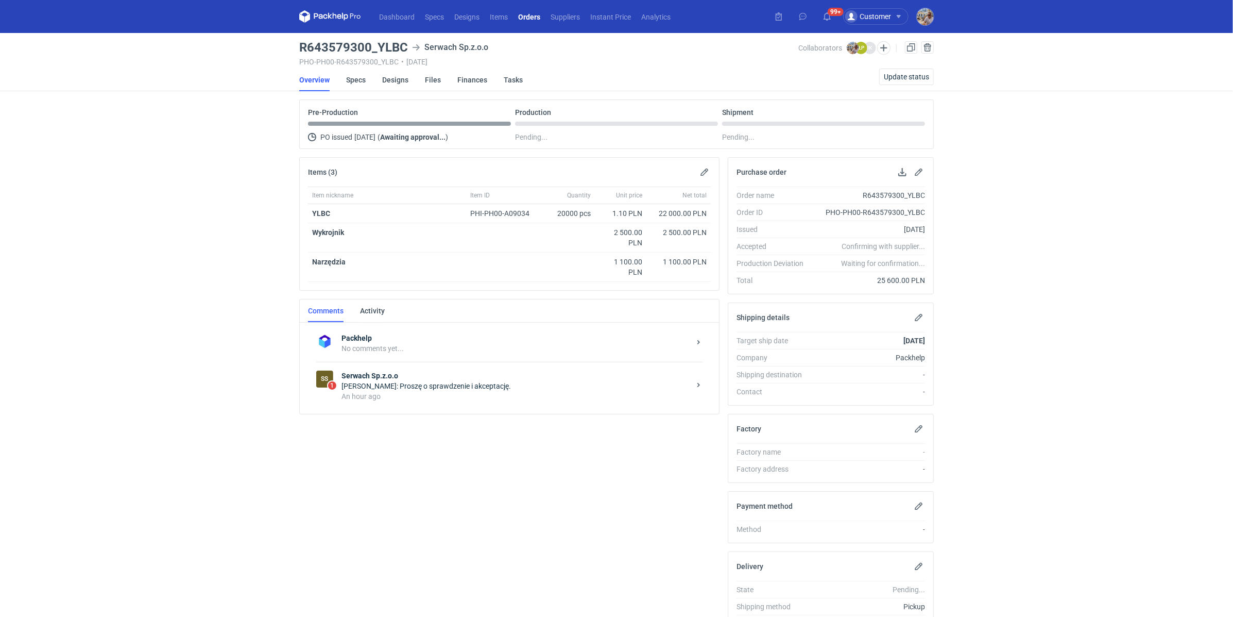
click at [391, 386] on div "Łukasz Postawa: Proszę o sprawdzenie i akceptację." at bounding box center [516, 386] width 349 height 10
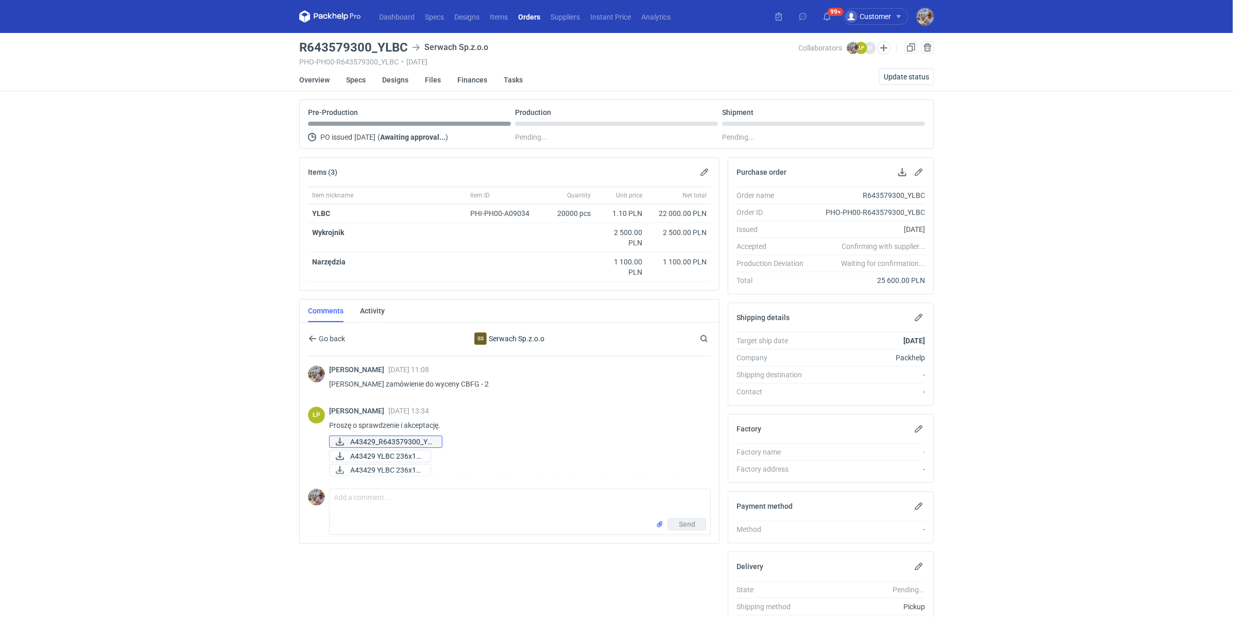
click at [398, 440] on span "A43429_R643579300_YL..." at bounding box center [391, 441] width 83 height 11
click at [392, 452] on span "A43429 YLBC 236x14..." at bounding box center [386, 455] width 72 height 11
click at [391, 464] on span "A43429 YLBC 236x14..." at bounding box center [386, 469] width 72 height 11
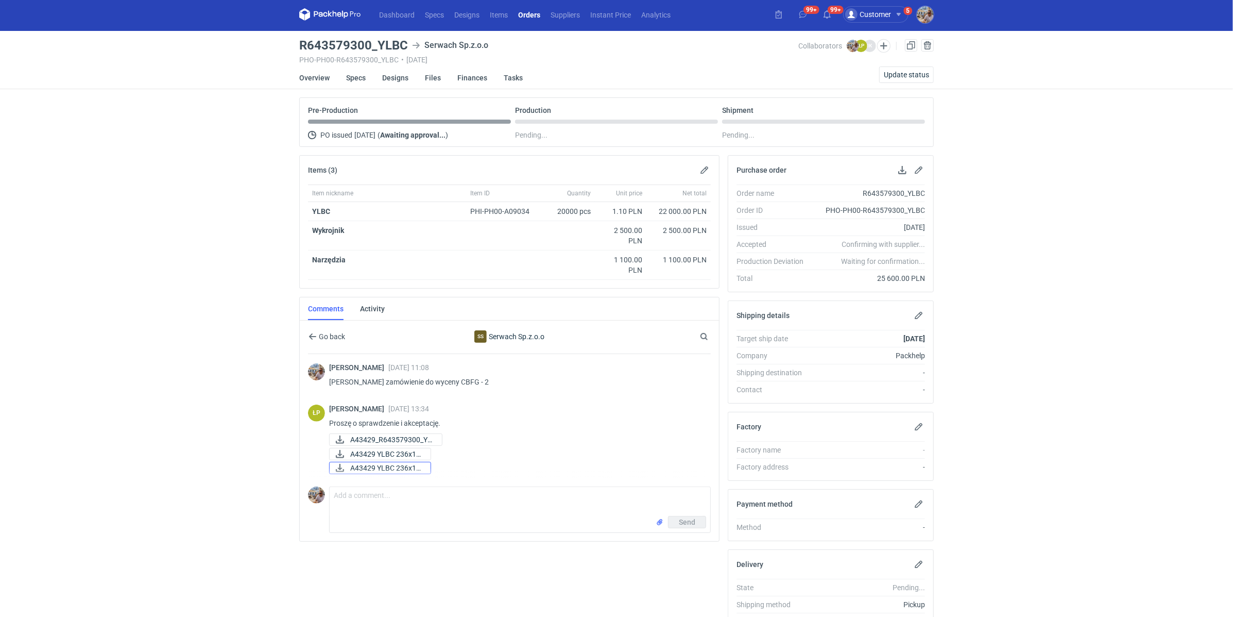
scroll to position [3, 0]
click at [418, 502] on textarea "Comment message" at bounding box center [520, 500] width 381 height 29
type textarea "Panie Łukaszu wszystko sie zgadza"
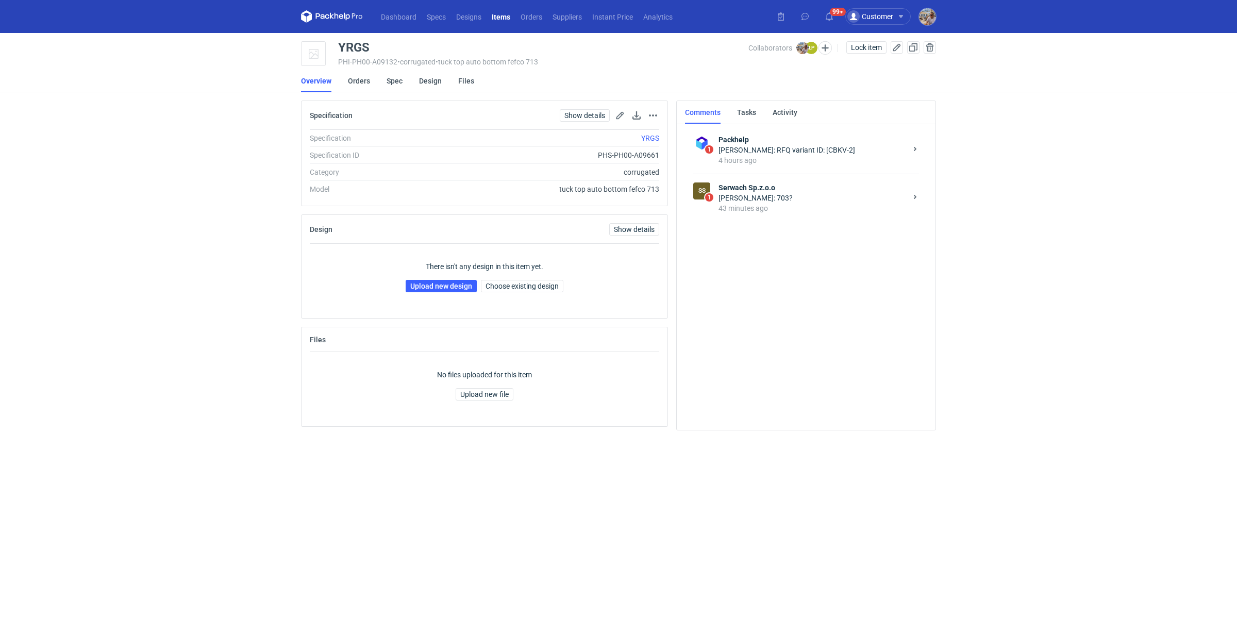
click at [759, 202] on div "Łukasz Postawa: 703?" at bounding box center [812, 198] width 188 height 10
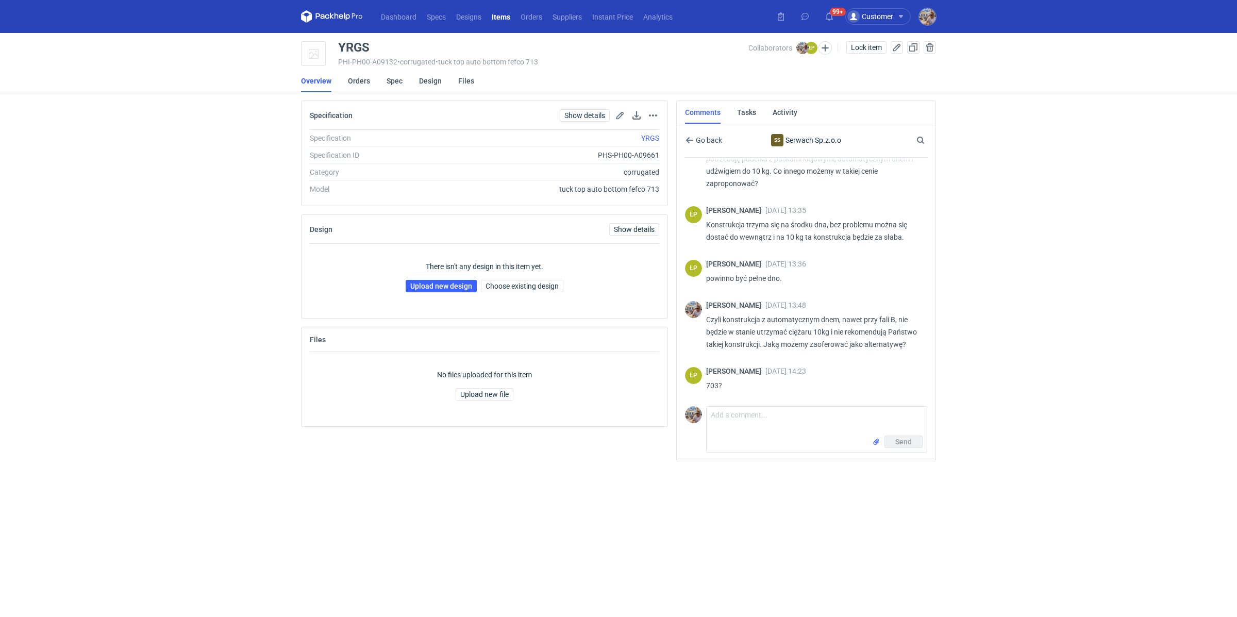
scroll to position [171, 0]
click at [755, 414] on textarea "Comment message" at bounding box center [816, 421] width 220 height 29
type textarea "[PERSON_NAME] jak zmieni się cena jeśli zmienimy konstrukcję na F703?"
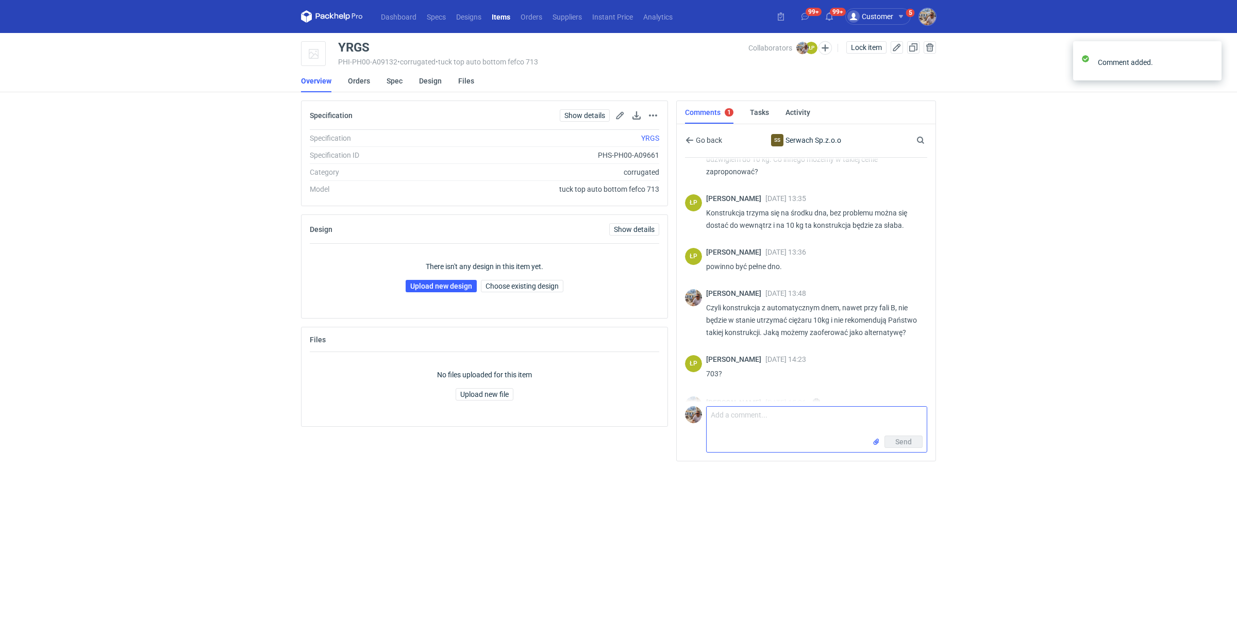
scroll to position [228, 0]
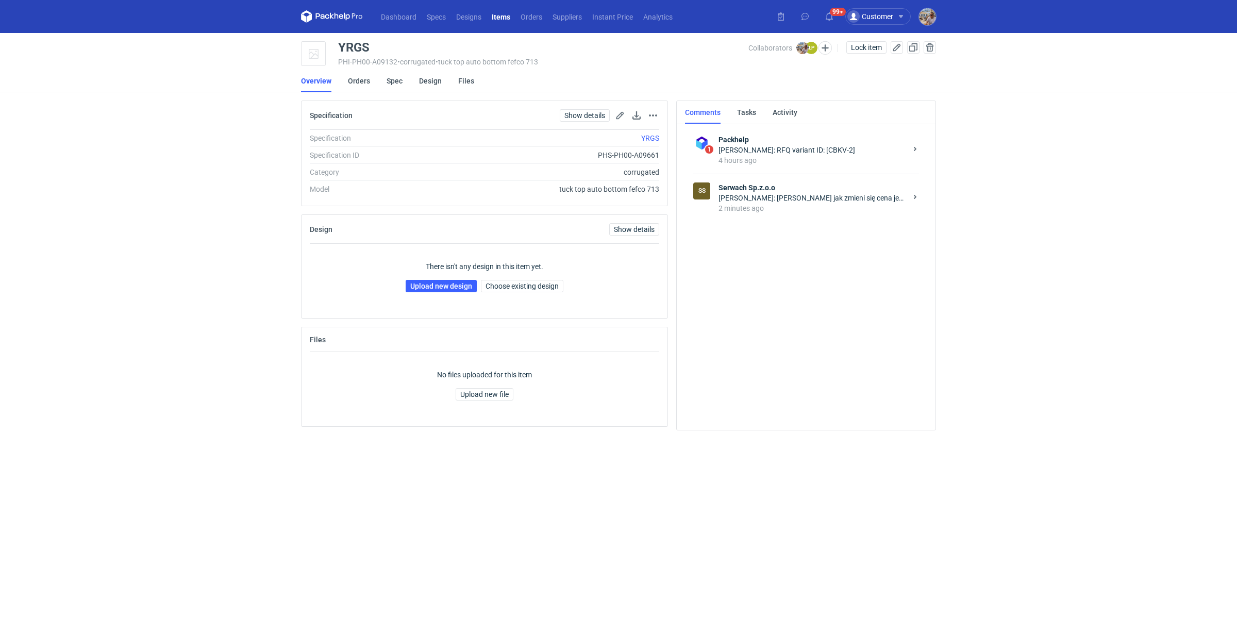
click at [848, 216] on div "SS Serwach Sp.z.o.o [PERSON_NAME]: [PERSON_NAME] jak zmieni się cena jeśli zmie…" at bounding box center [806, 198] width 226 height 48
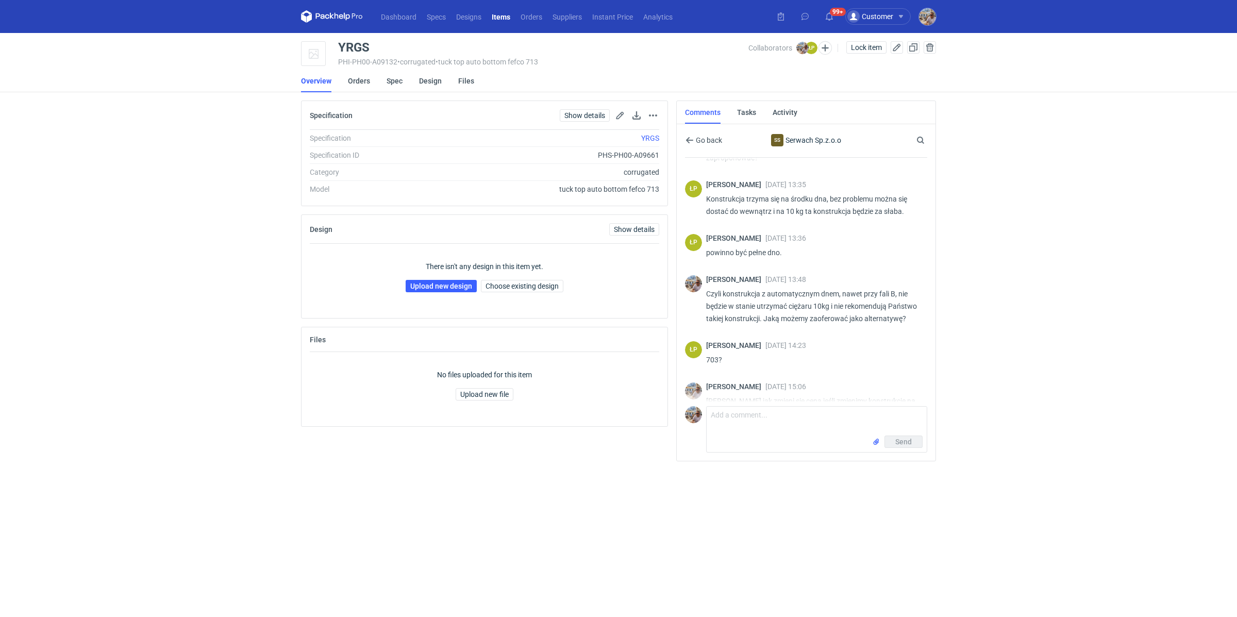
scroll to position [224, 0]
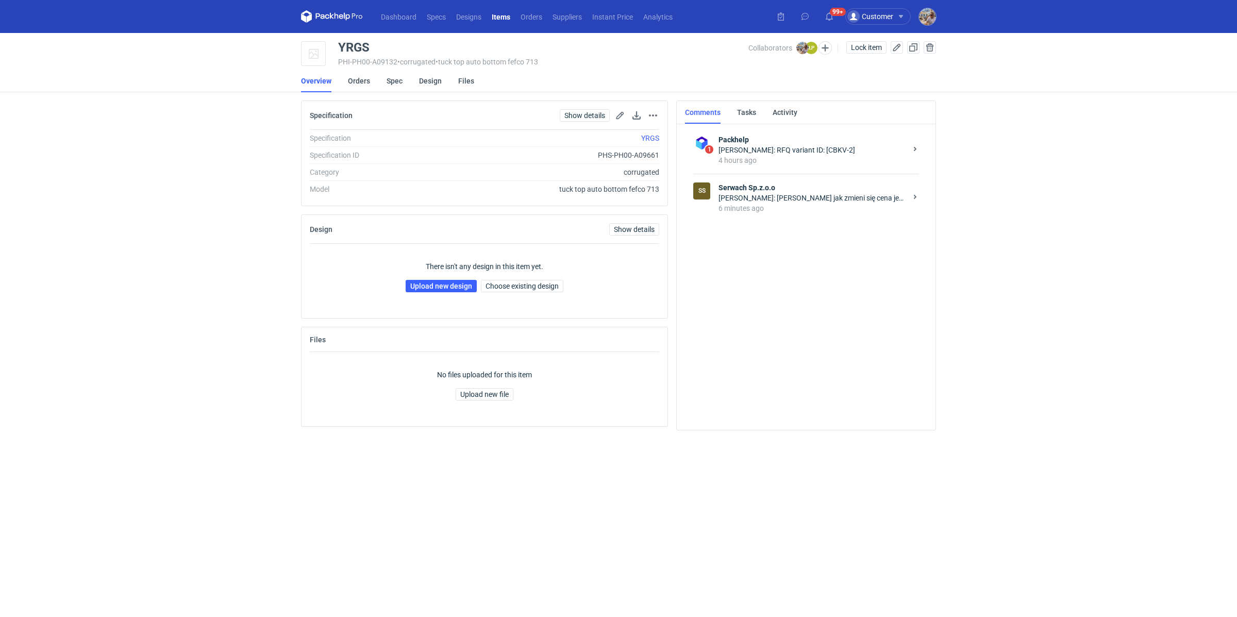
click at [770, 191] on strong "Serwach Sp.z.o.o" at bounding box center [812, 187] width 188 height 10
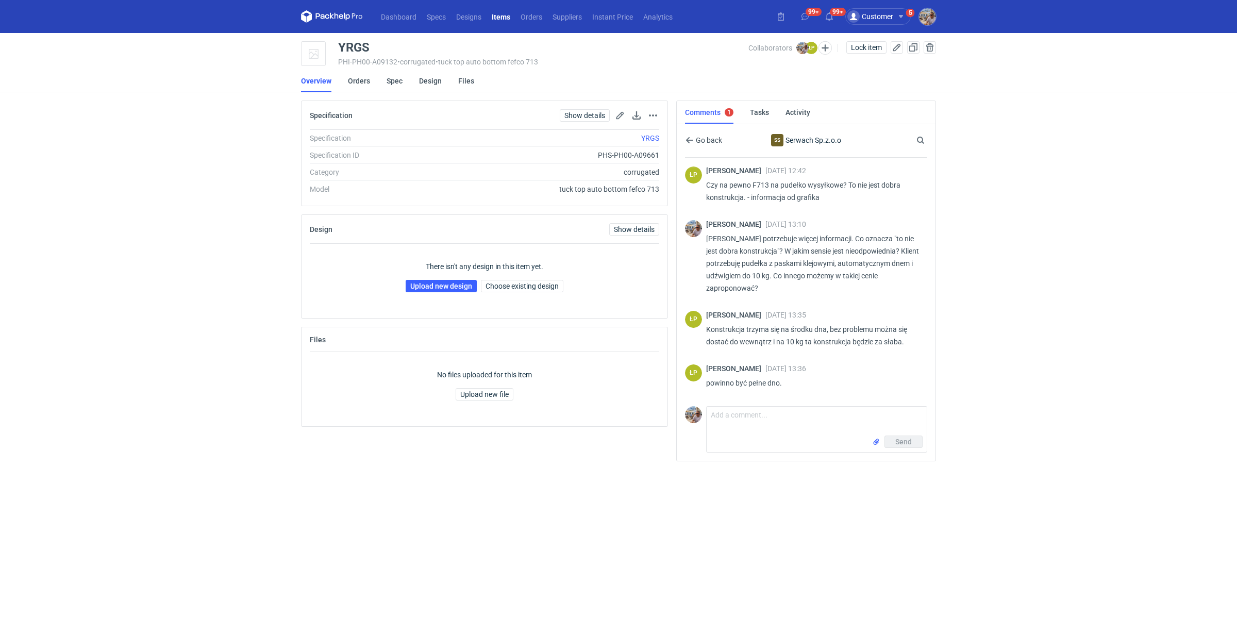
scroll to position [66, 0]
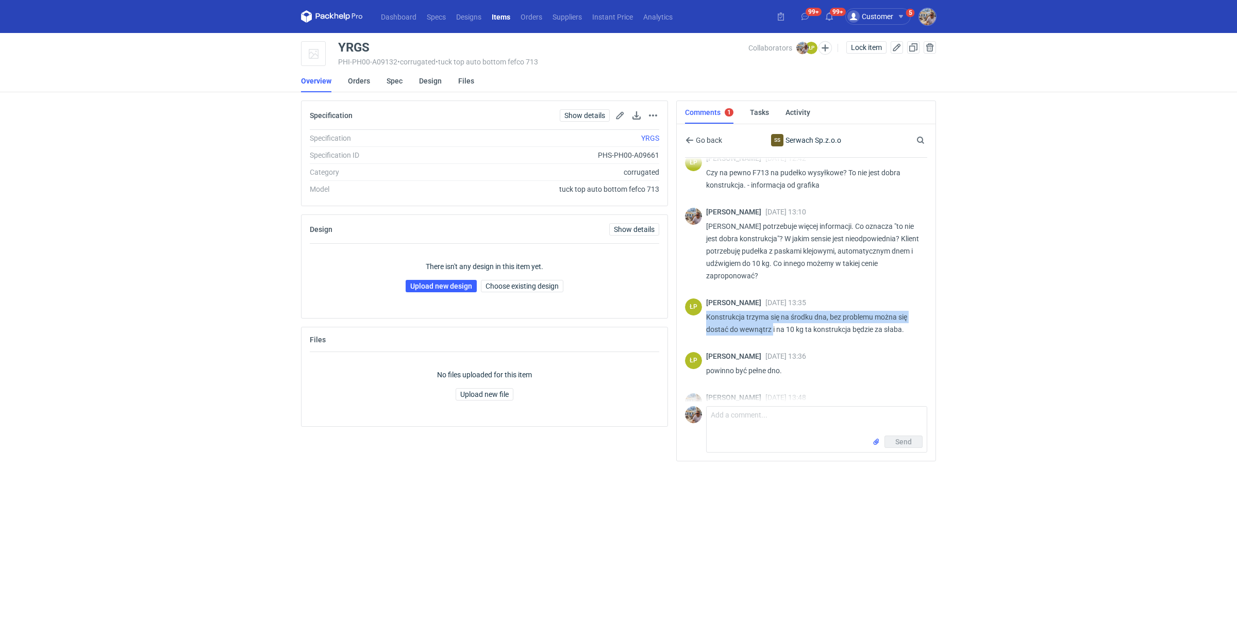
drag, startPoint x: 707, startPoint y: 315, endPoint x: 772, endPoint y: 328, distance: 66.7
click at [772, 328] on p "Konstrukcja trzyma się na środku dna, bez problemu można się dostać do wewnątrz…" at bounding box center [812, 323] width 213 height 25
copy p "Konstrukcja trzyma się na środku dna, bez problemu można się dostać do wewnątrz"
drag, startPoint x: 776, startPoint y: 330, endPoint x: 907, endPoint y: 331, distance: 130.9
click at [907, 331] on p "Konstrukcja trzyma się na środku dna, bez problemu można się dostać do wewnątrz…" at bounding box center [812, 323] width 213 height 25
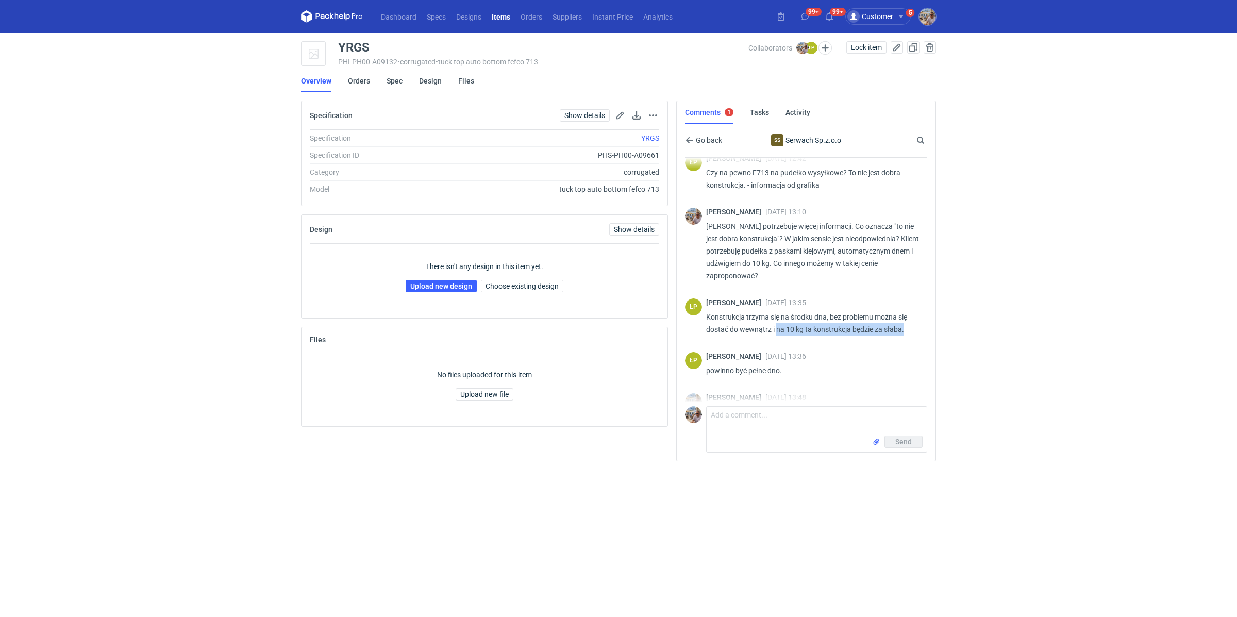
copy p "na 10 kg ta konstrukcja będzie za słaba."
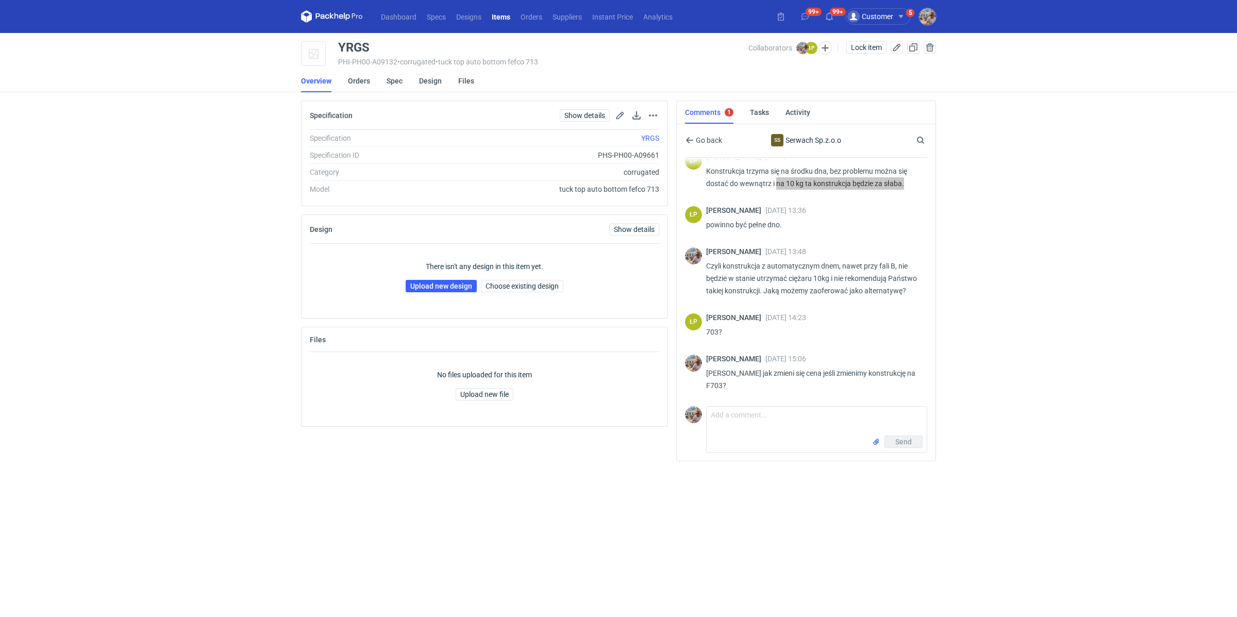
scroll to position [225, 0]
